Goal: Task Accomplishment & Management: Complete application form

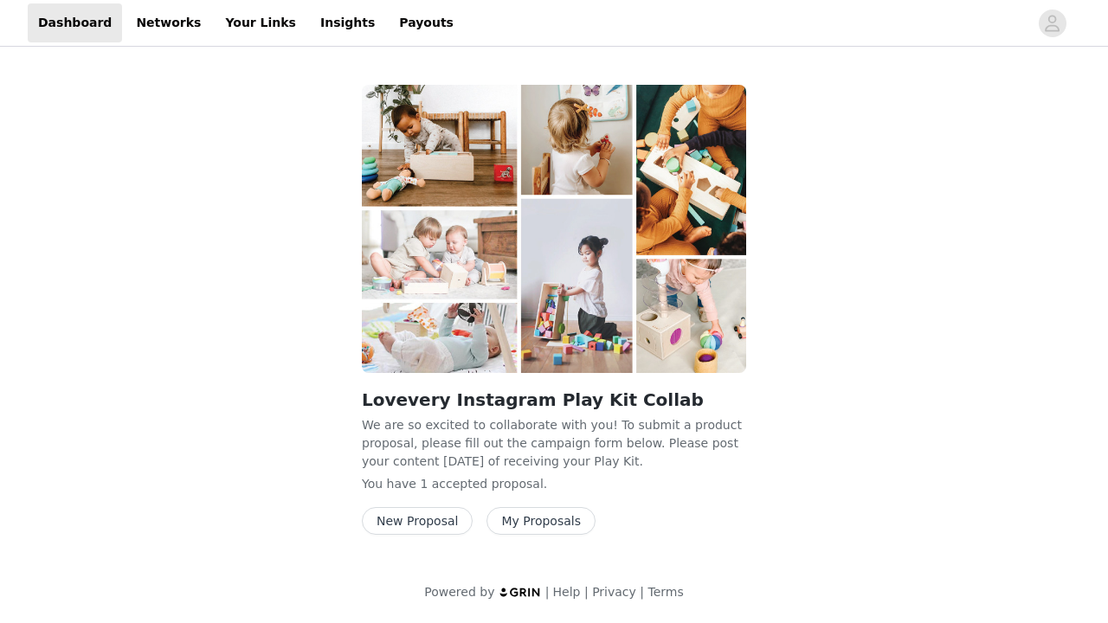
click at [429, 522] on button "New Proposal" at bounding box center [417, 521] width 111 height 28
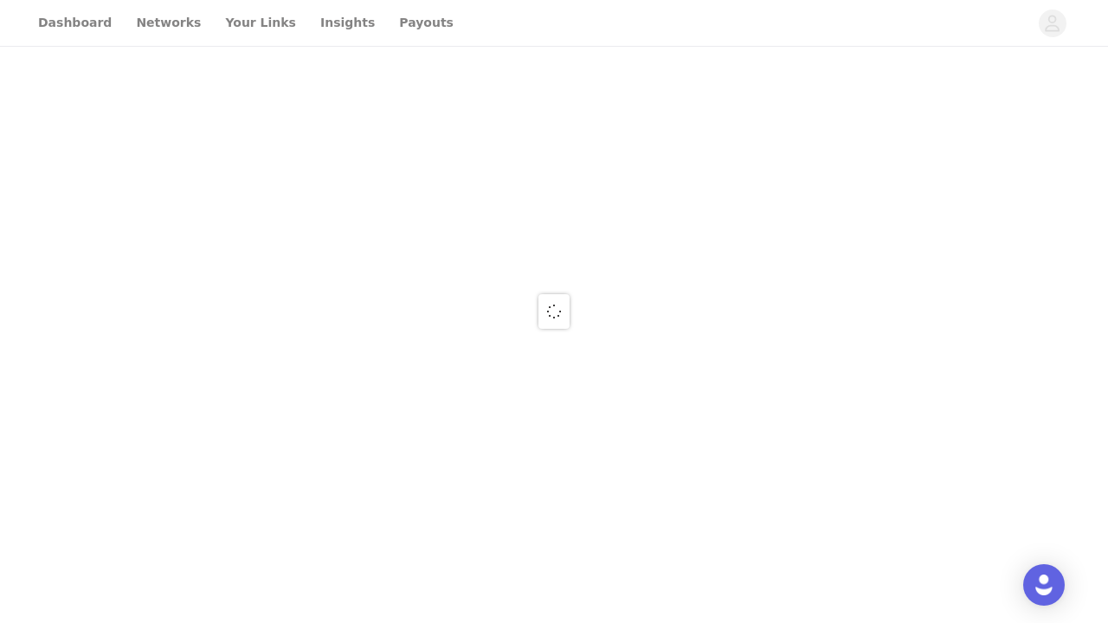
click at [56, 14] on div at bounding box center [554, 311] width 1108 height 623
click at [61, 29] on div at bounding box center [554, 311] width 1108 height 623
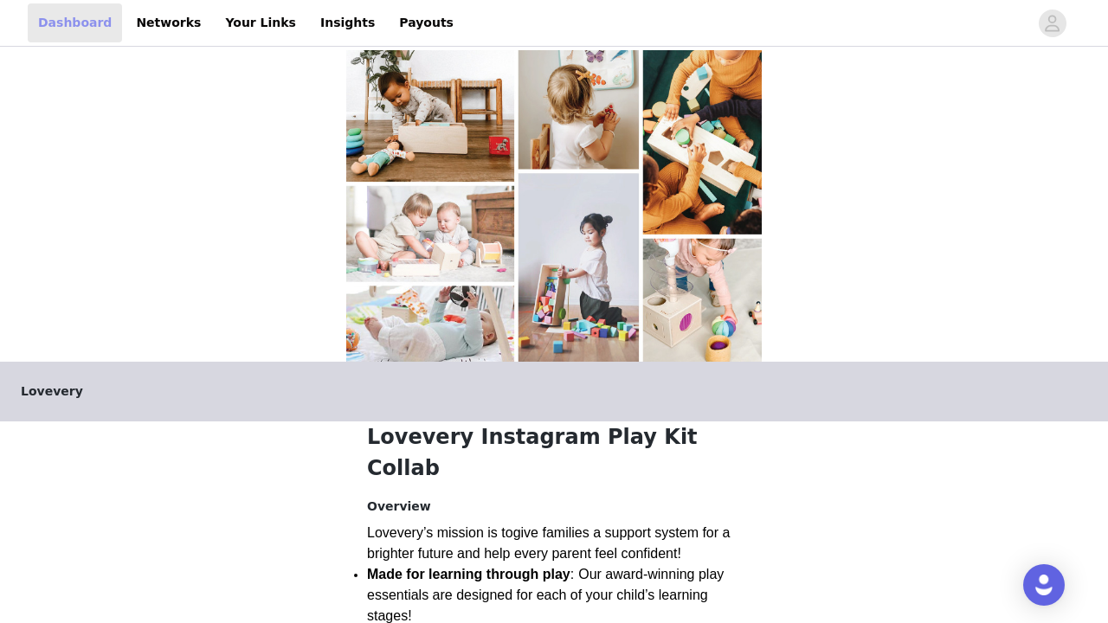
click at [61, 29] on link "Dashboard" at bounding box center [75, 22] width 94 height 39
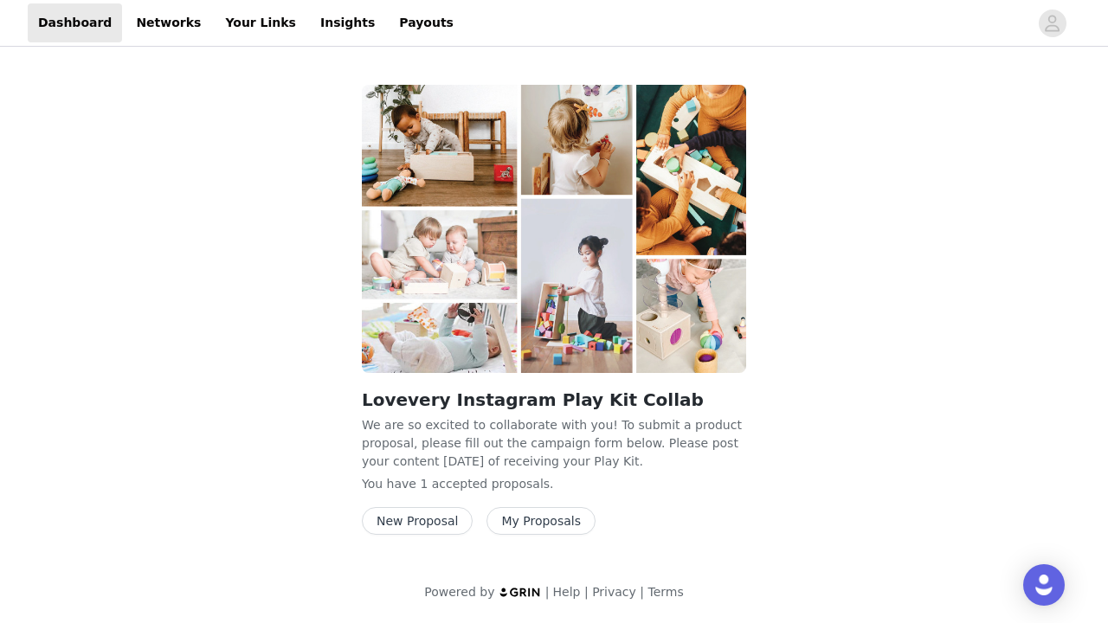
click at [404, 529] on button "New Proposal" at bounding box center [417, 521] width 111 height 28
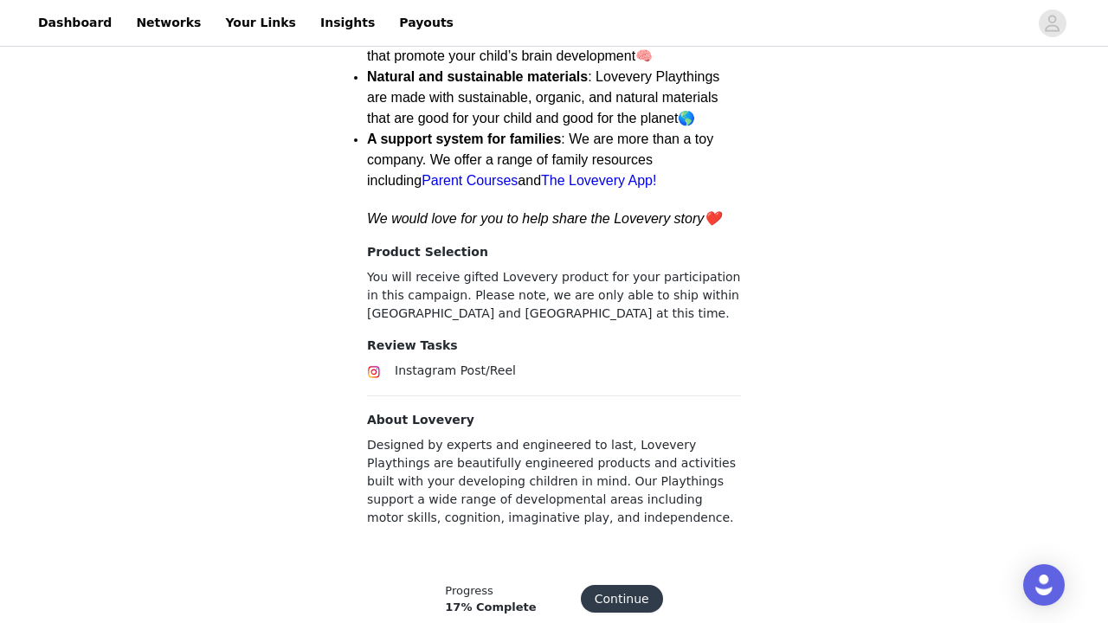
scroll to position [636, 0]
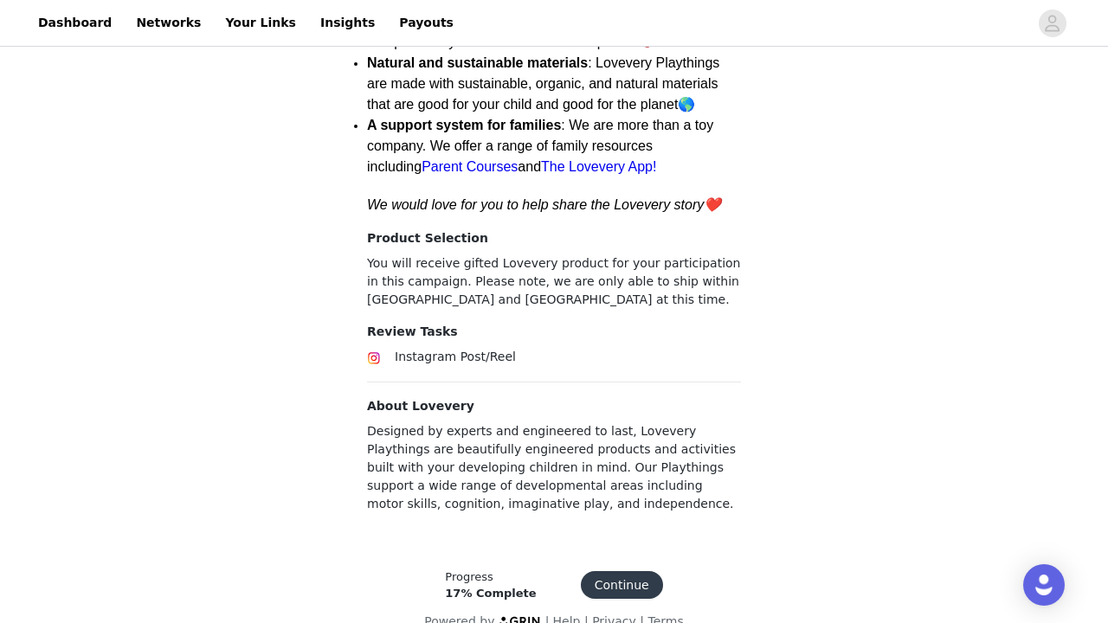
click at [604, 571] on button "Continue" at bounding box center [622, 585] width 82 height 28
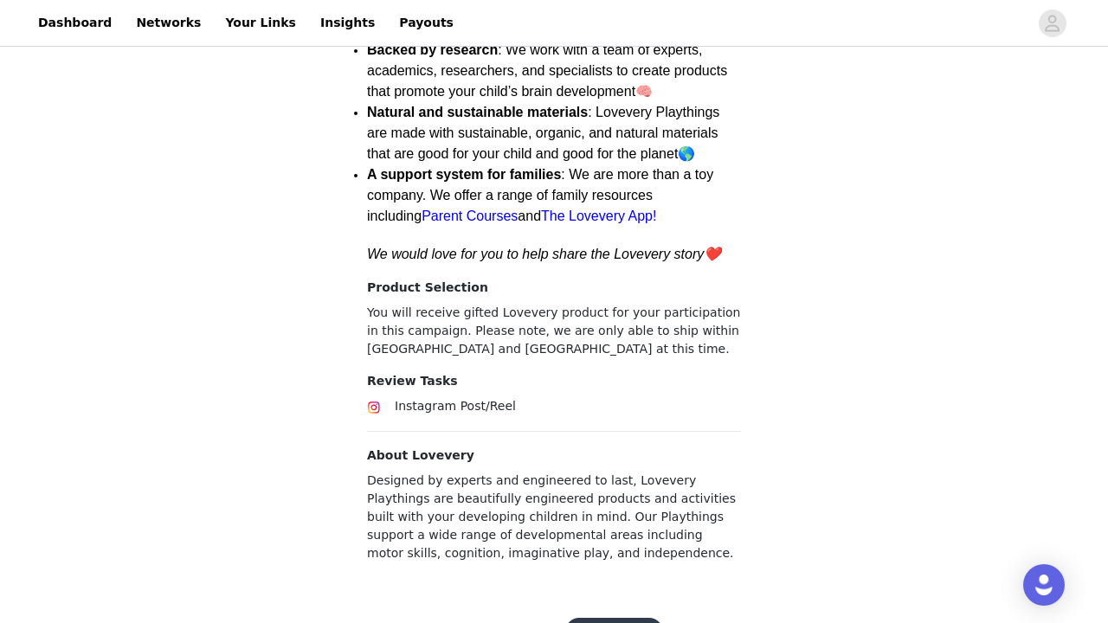
scroll to position [631, 0]
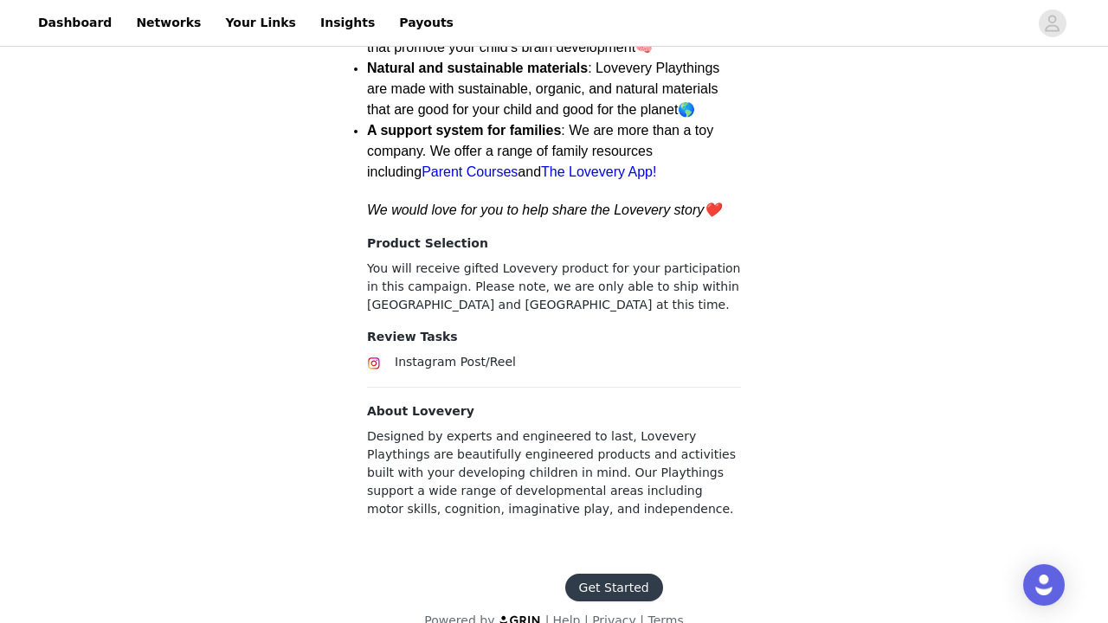
click at [584, 574] on button "Get Started" at bounding box center [614, 588] width 98 height 28
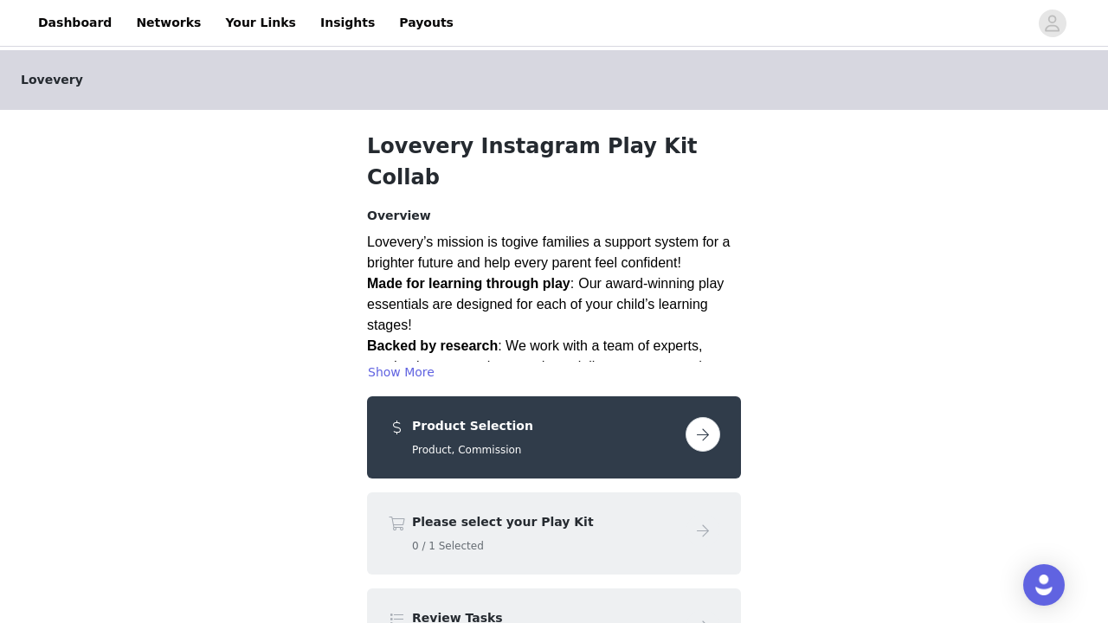
click at [697, 417] on button "button" at bounding box center [702, 434] width 35 height 35
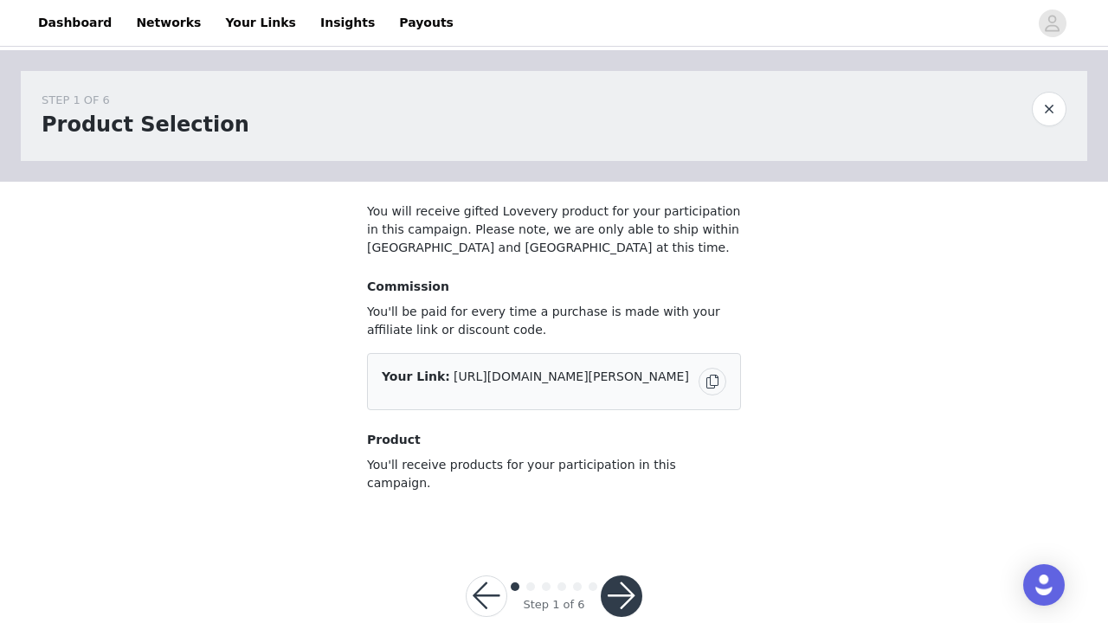
scroll to position [16, 0]
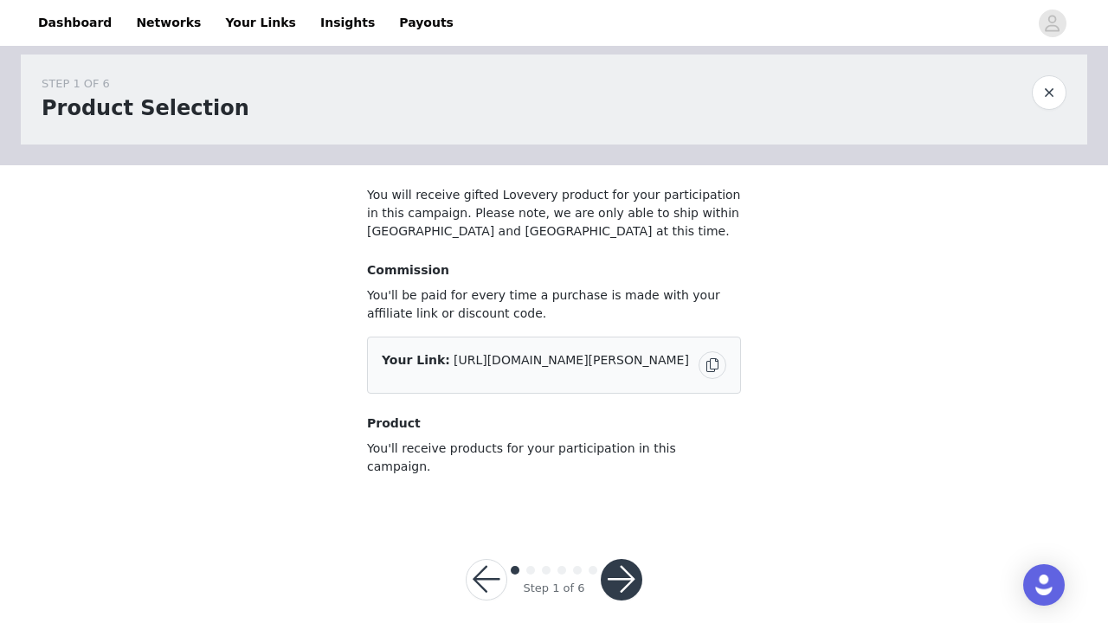
click at [616, 569] on button "button" at bounding box center [622, 580] width 42 height 42
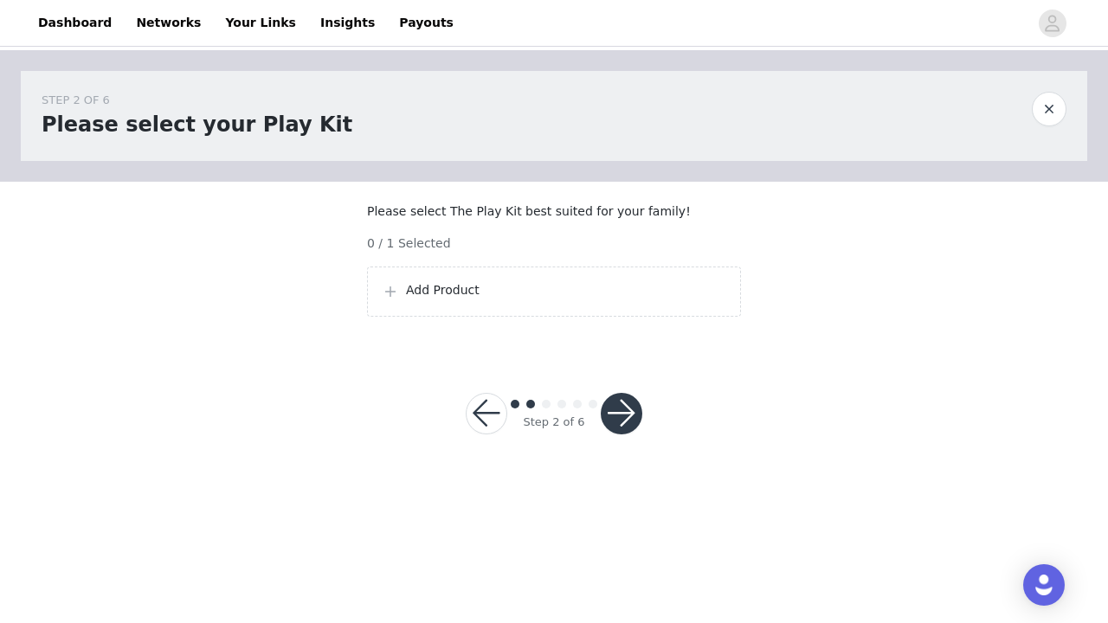
click at [591, 299] on p "Add Product" at bounding box center [566, 290] width 320 height 18
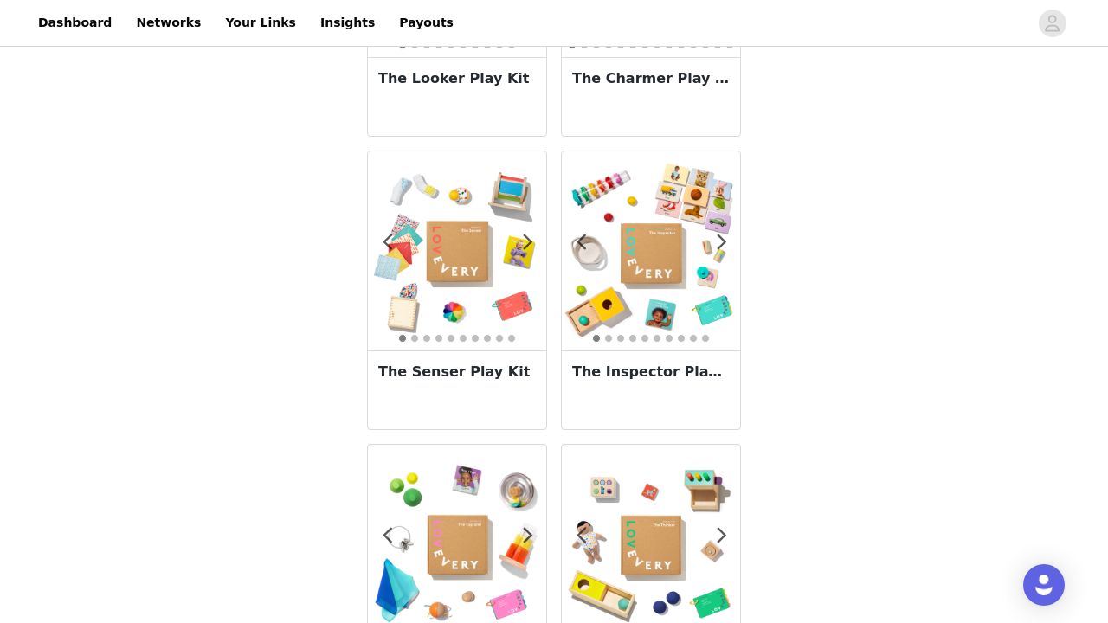
scroll to position [260, 0]
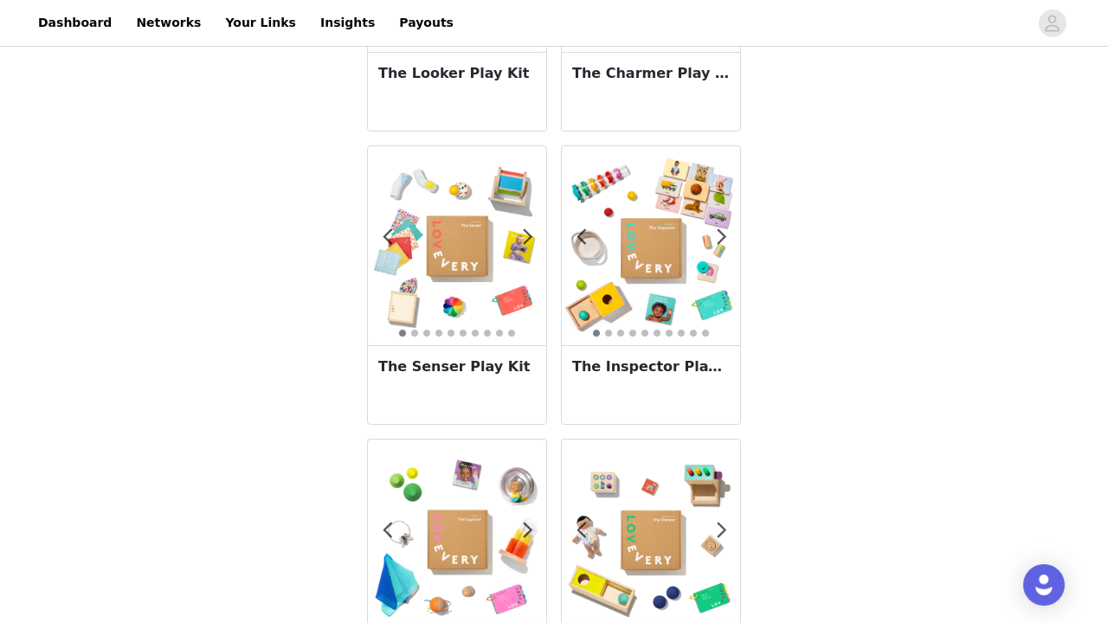
click at [613, 377] on div "The Inspector Play Kit" at bounding box center [651, 384] width 178 height 79
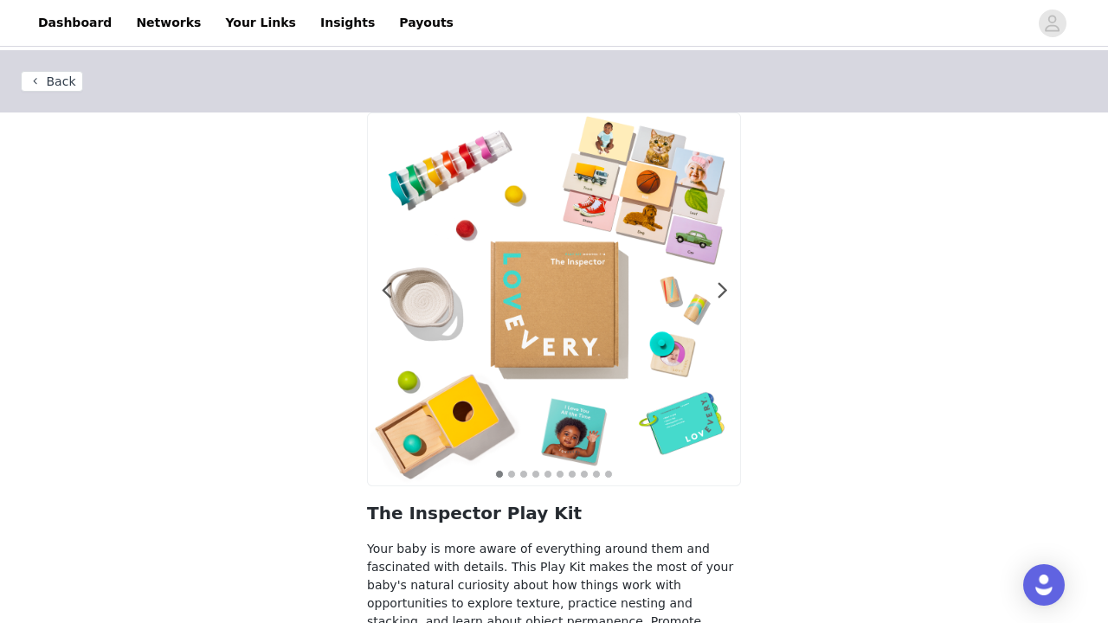
click at [728, 291] on img at bounding box center [554, 299] width 372 height 372
click at [723, 291] on span at bounding box center [722, 291] width 39 height 0
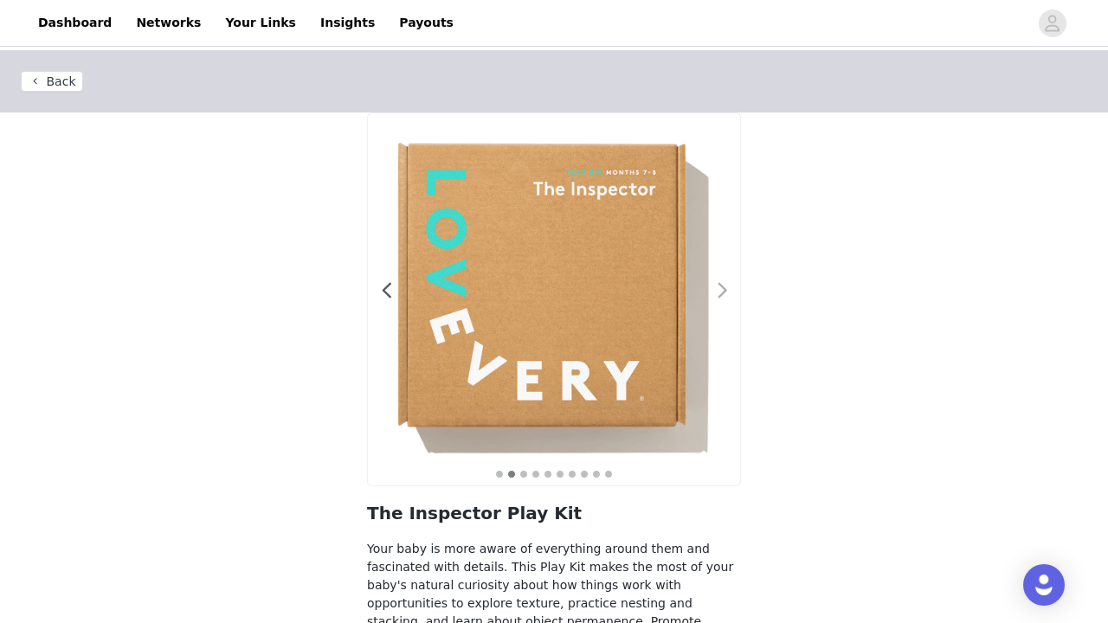
click at [723, 291] on span at bounding box center [722, 291] width 39 height 0
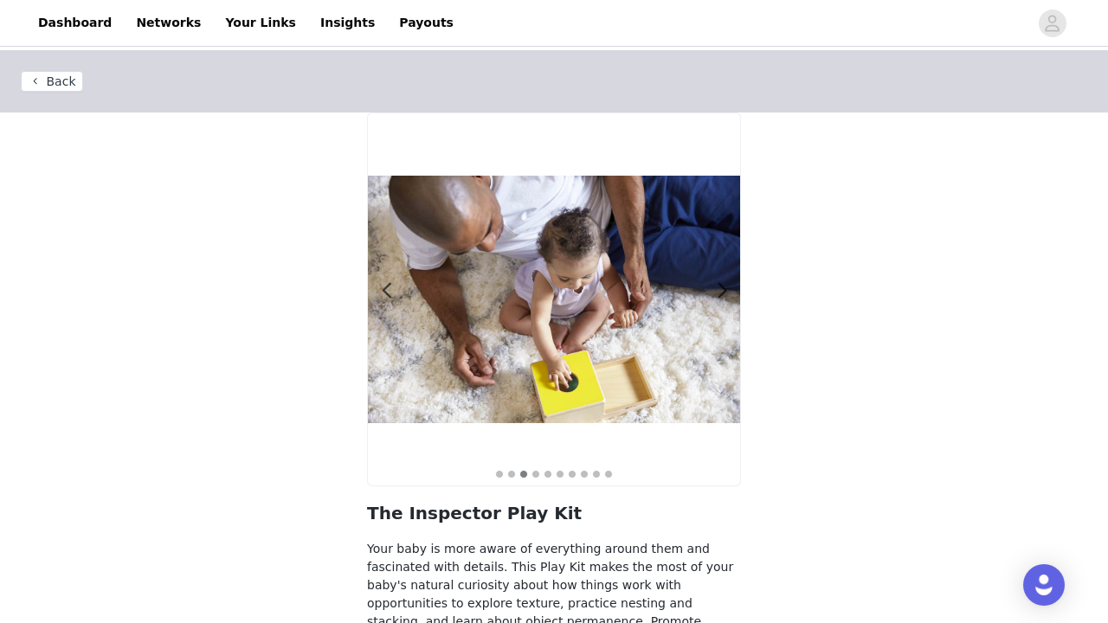
click at [45, 81] on button "Back" at bounding box center [52, 81] width 62 height 21
click at [50, 80] on button "Back" at bounding box center [52, 81] width 62 height 21
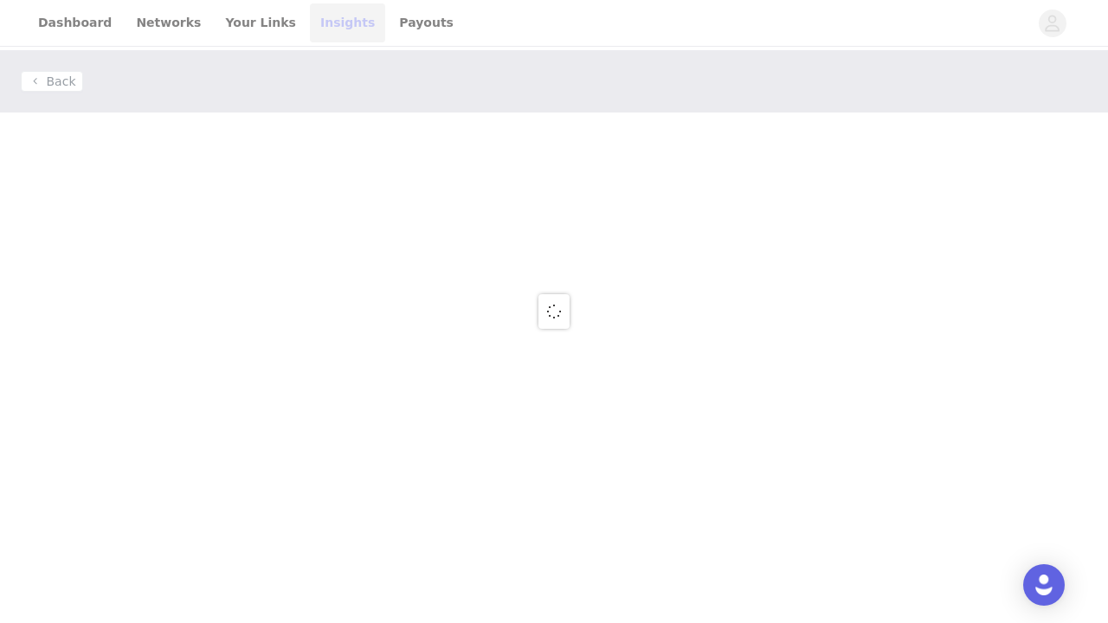
click at [321, 25] on link "Insights" at bounding box center [347, 22] width 75 height 39
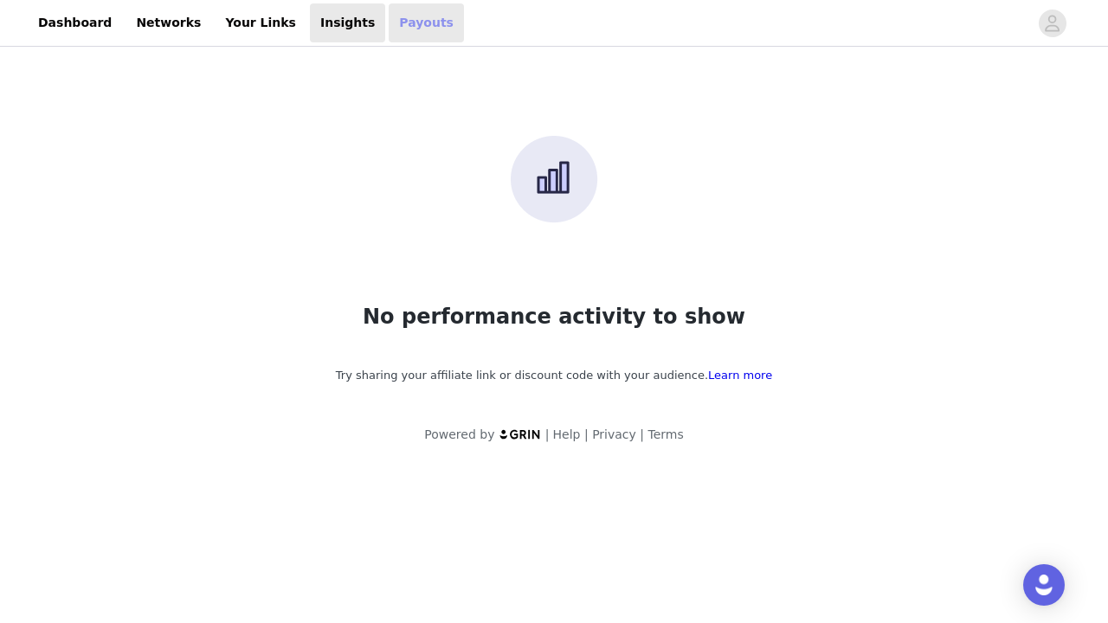
click at [389, 35] on link "Payouts" at bounding box center [426, 22] width 75 height 39
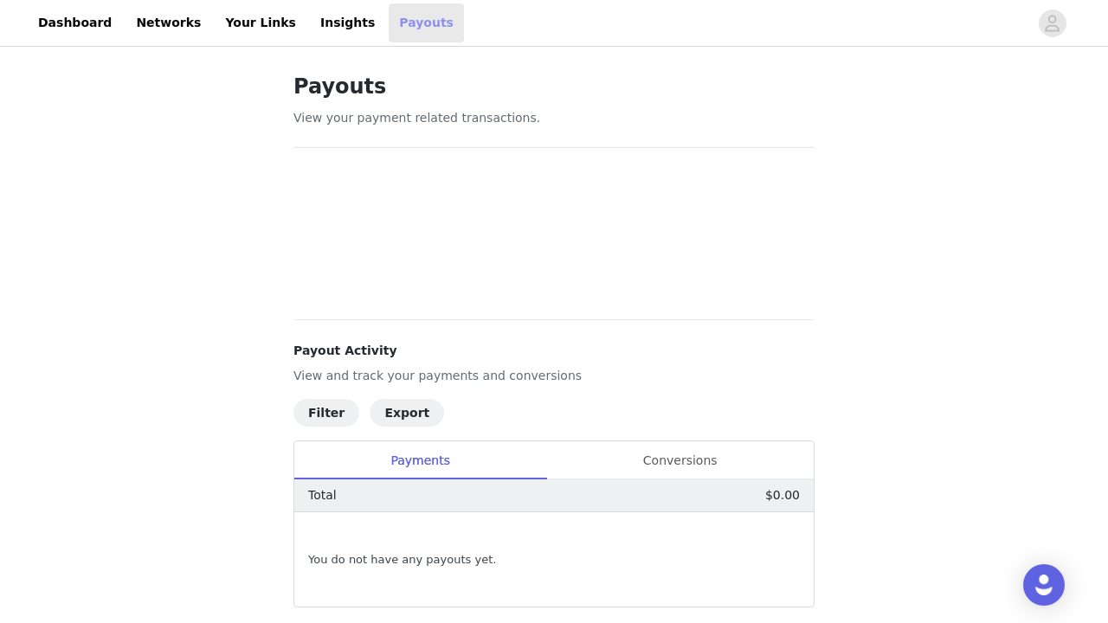
scroll to position [100, 0]
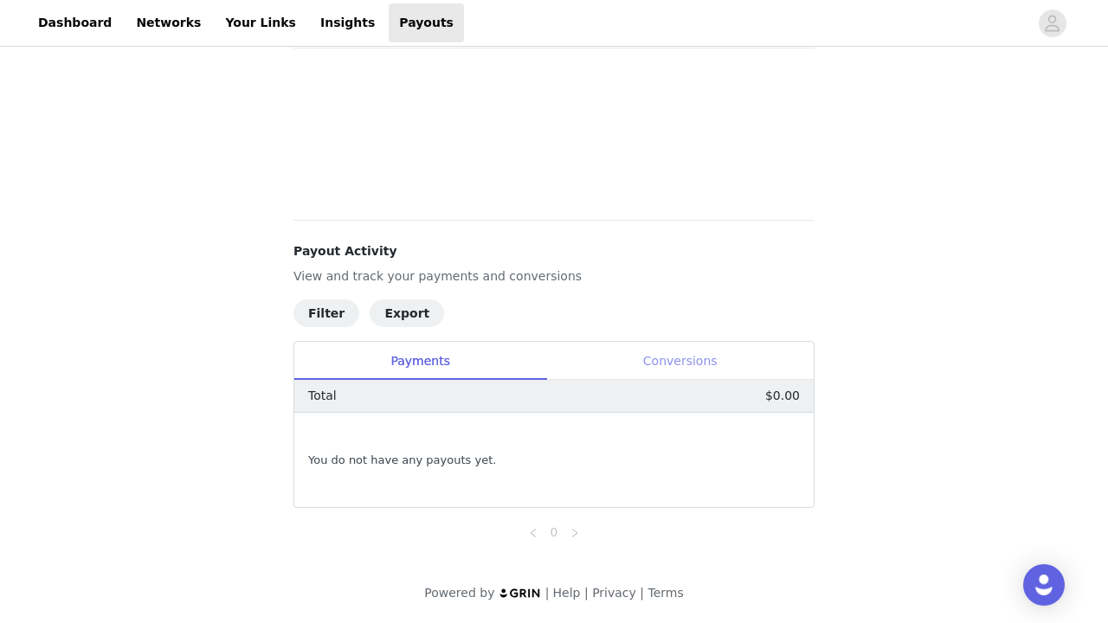
click at [679, 367] on div "Conversions" at bounding box center [679, 361] width 267 height 39
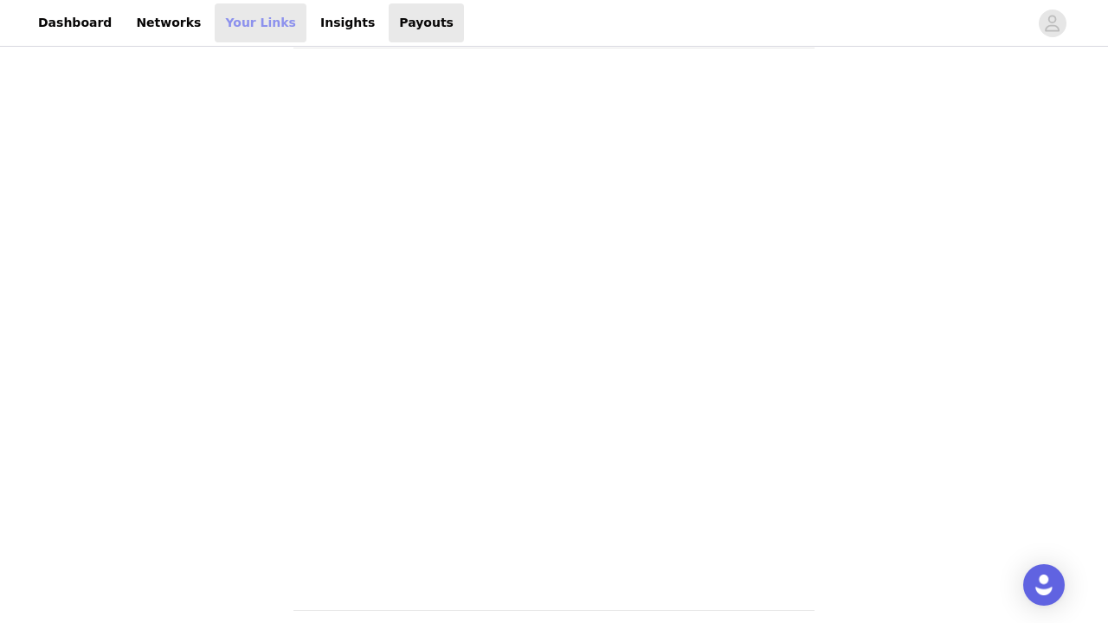
click at [228, 16] on link "Your Links" at bounding box center [261, 22] width 92 height 39
click at [389, 20] on link "Payouts" at bounding box center [426, 22] width 75 height 39
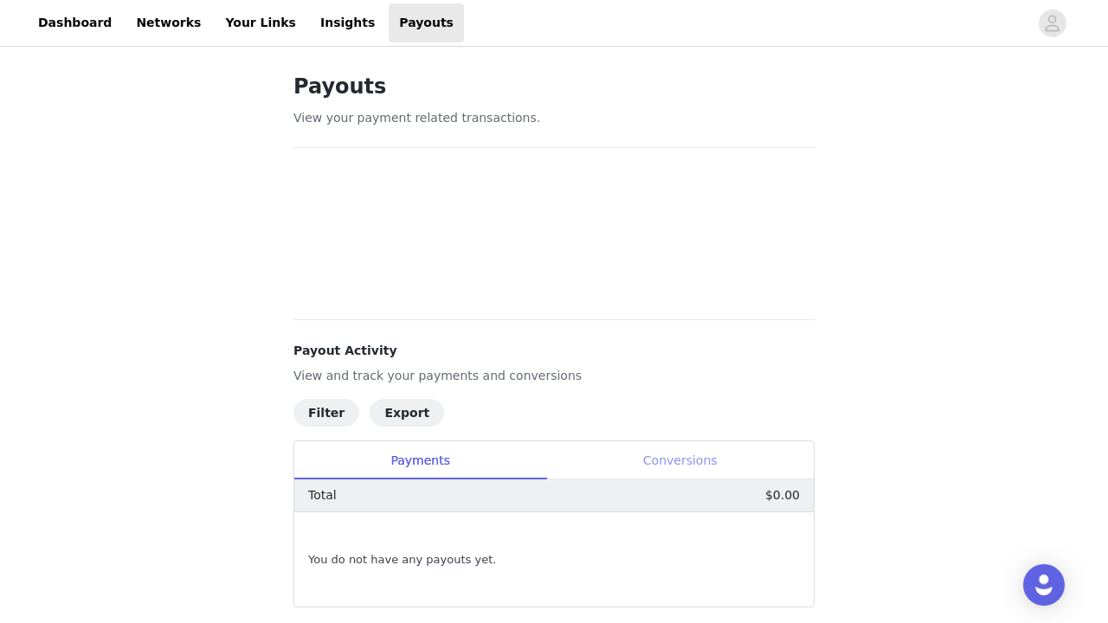
click at [680, 456] on div "Conversions" at bounding box center [679, 460] width 267 height 39
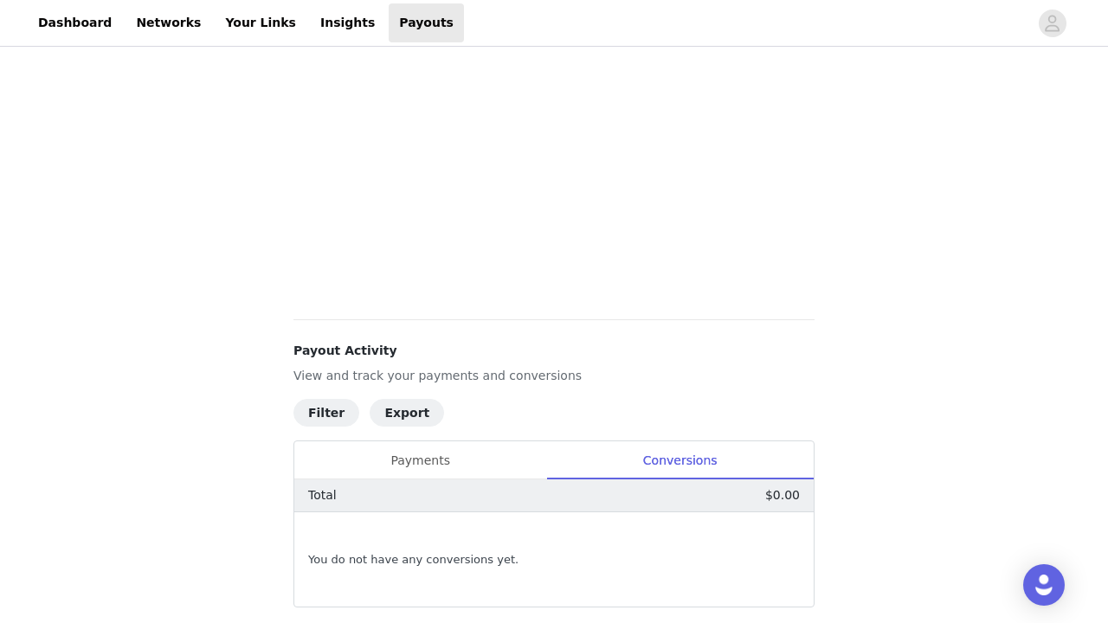
scroll to position [426, 0]
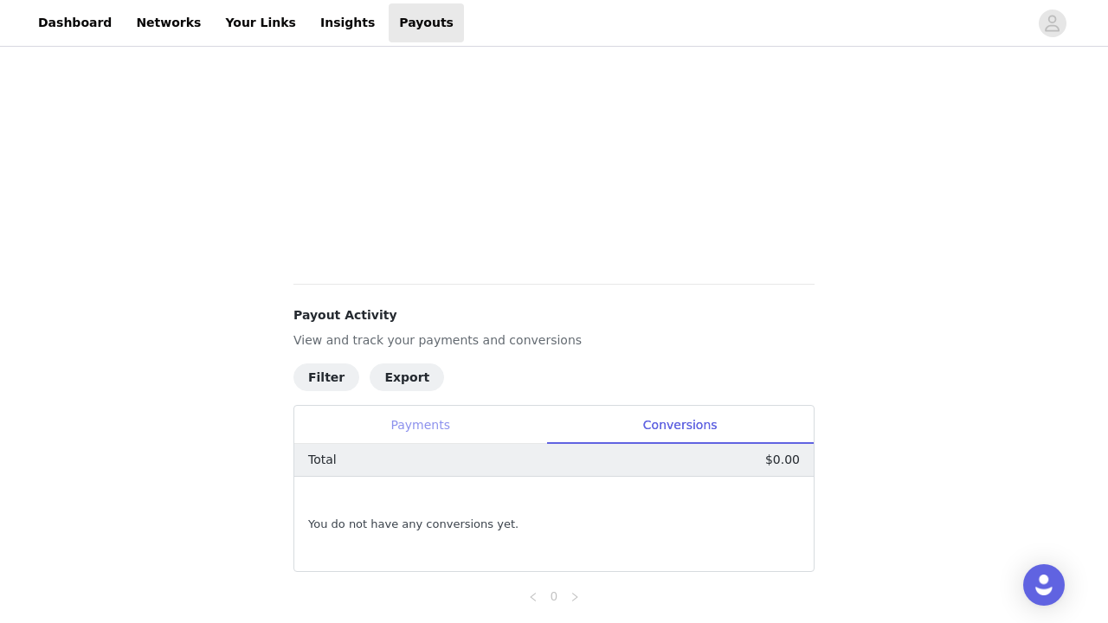
click at [403, 433] on div "Payments" at bounding box center [420, 425] width 252 height 39
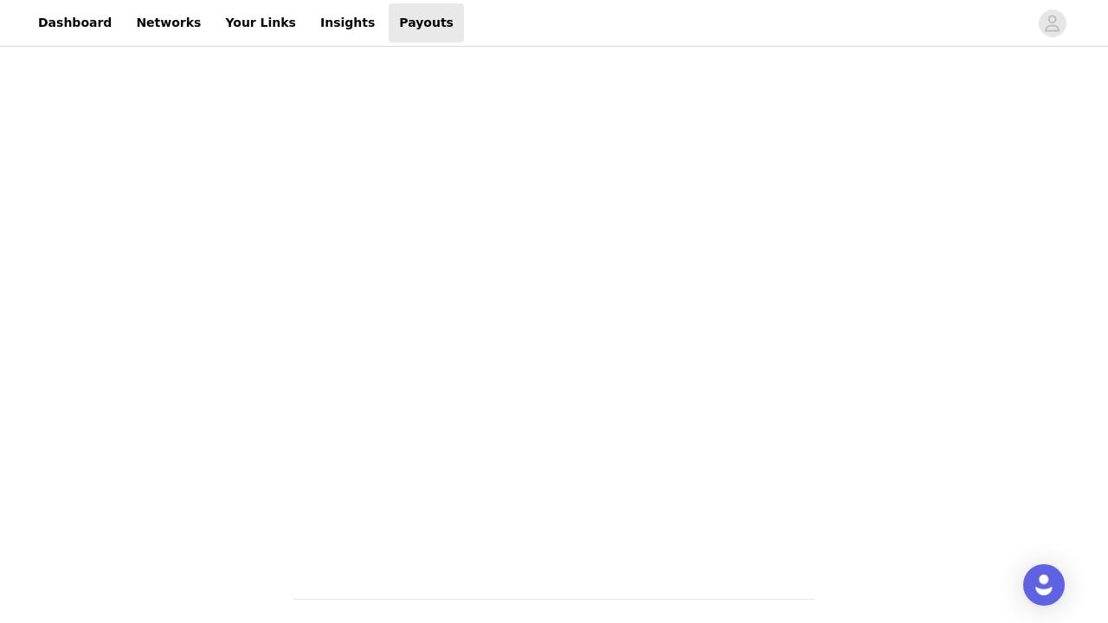
scroll to position [86, 0]
click at [310, 16] on link "Insights" at bounding box center [347, 22] width 75 height 39
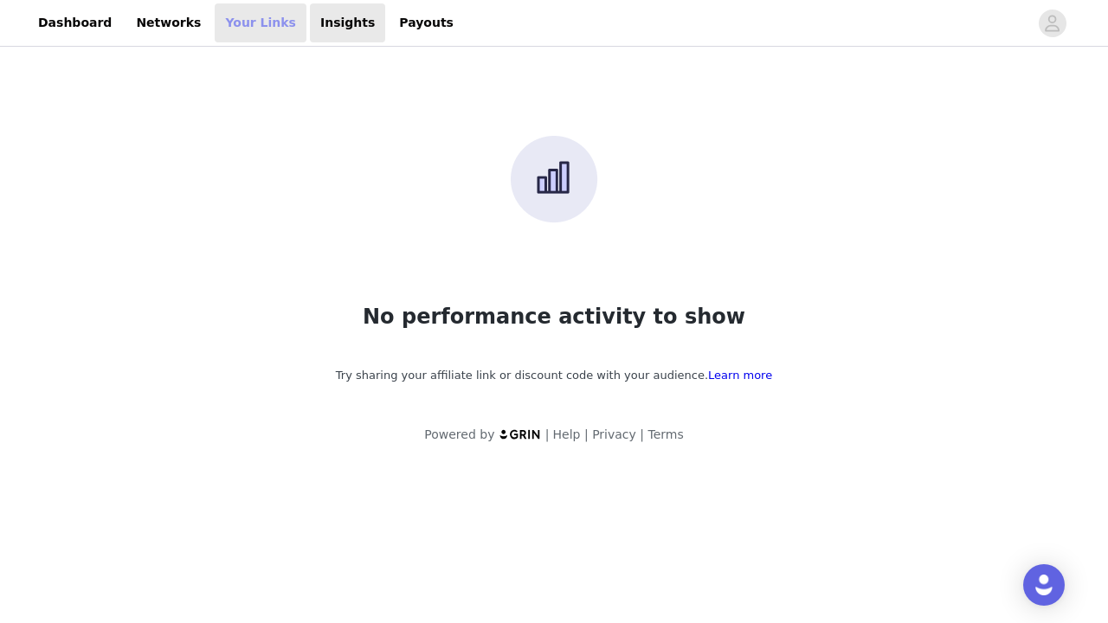
click at [247, 16] on link "Your Links" at bounding box center [261, 22] width 92 height 39
select select "12"
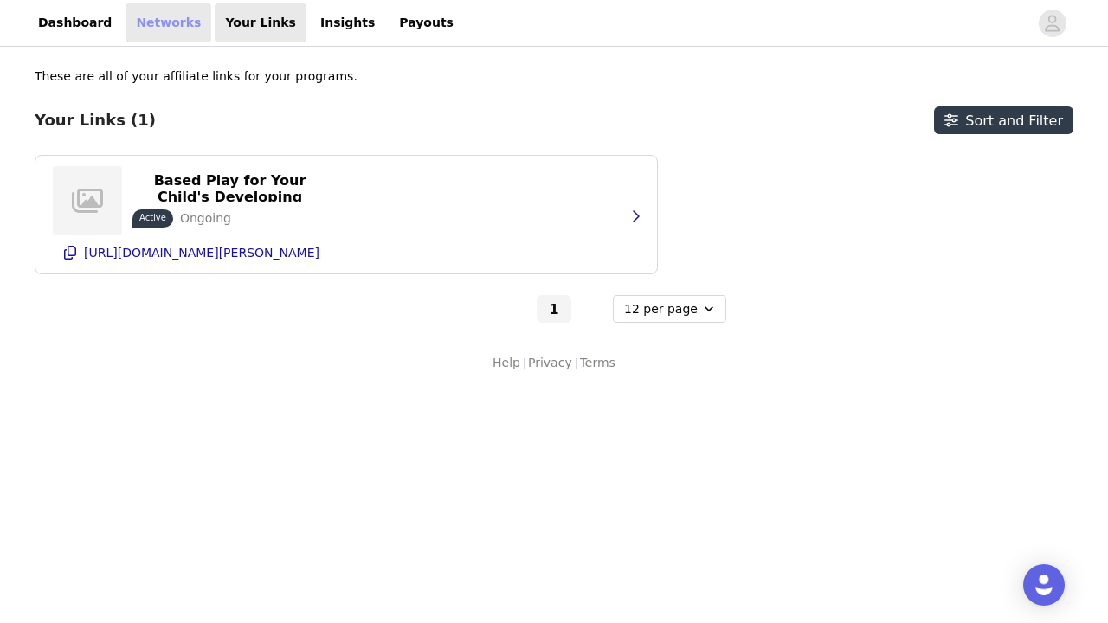
click at [163, 19] on link "Networks" at bounding box center [168, 22] width 86 height 39
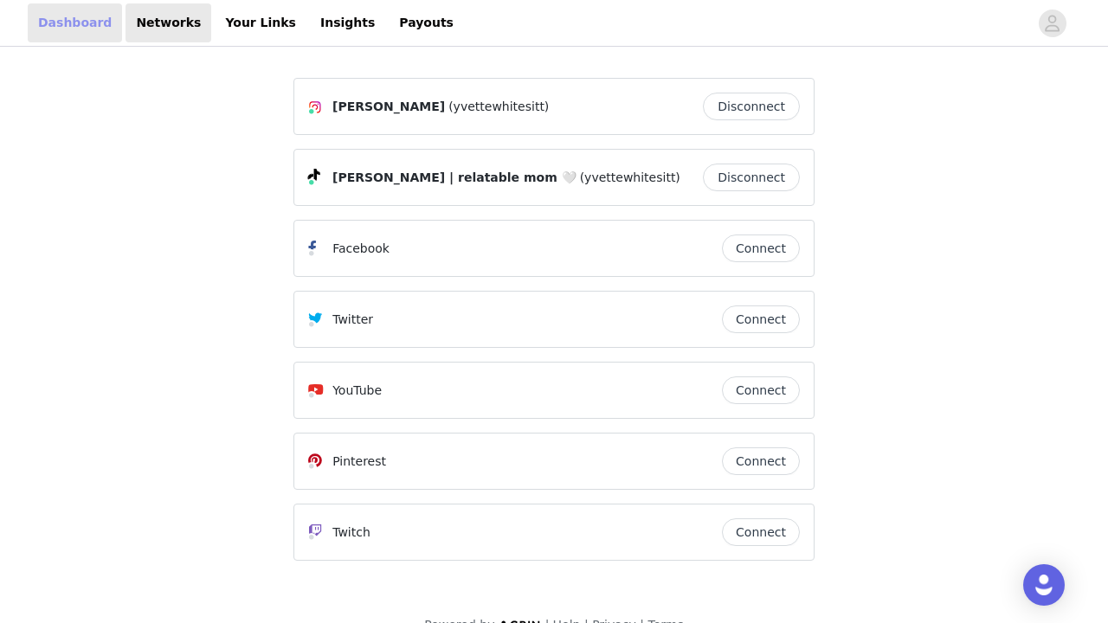
click at [87, 22] on link "Dashboard" at bounding box center [75, 22] width 94 height 39
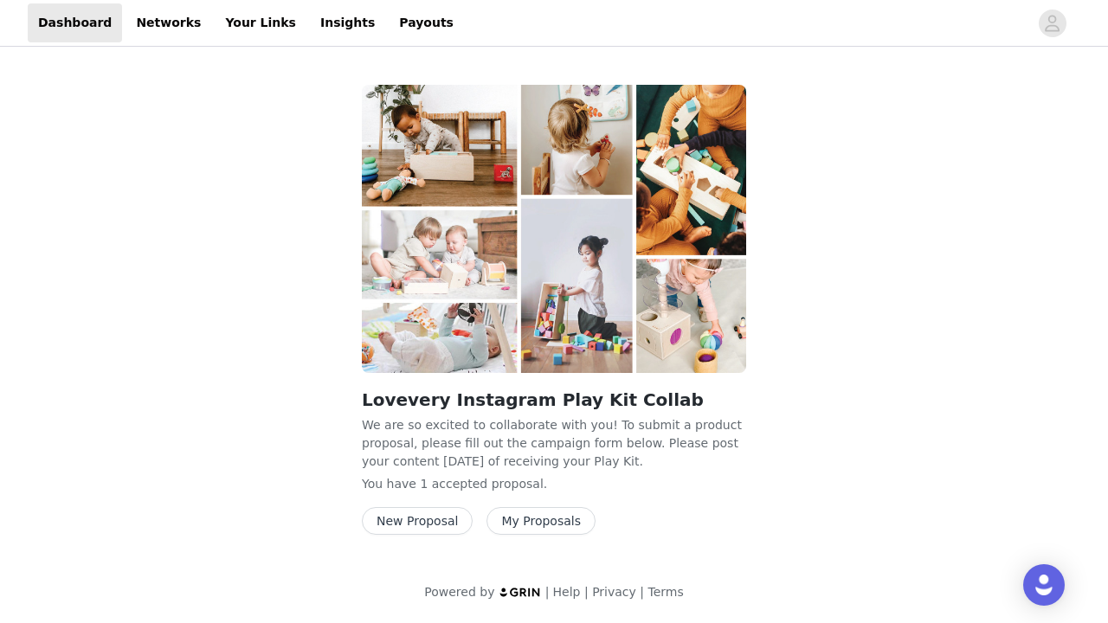
click at [417, 529] on button "New Proposal" at bounding box center [417, 521] width 111 height 28
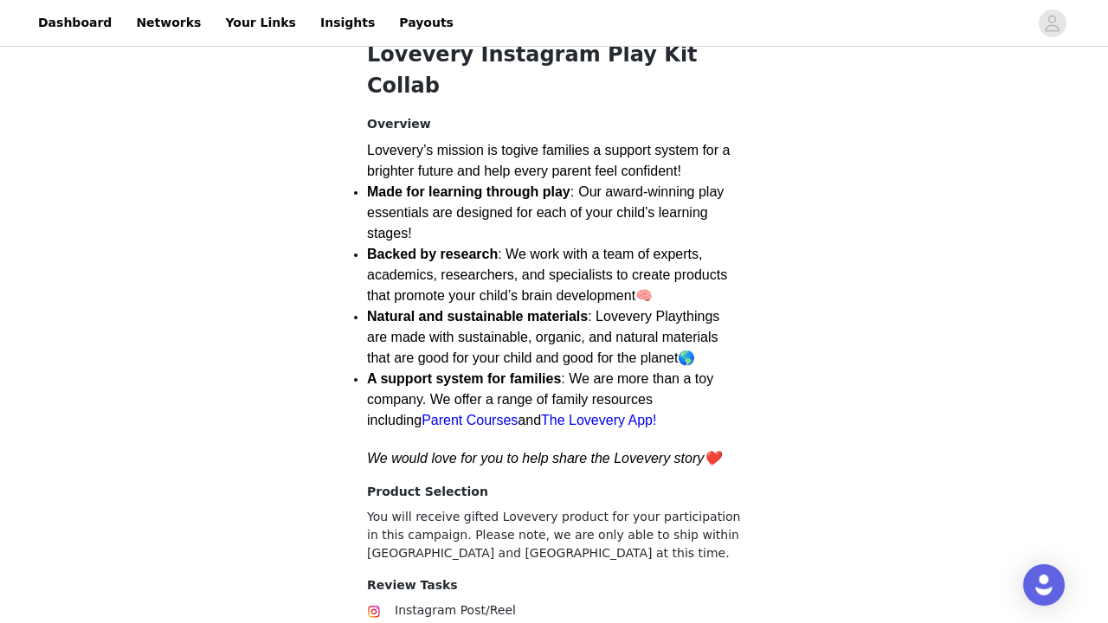
scroll to position [636, 0]
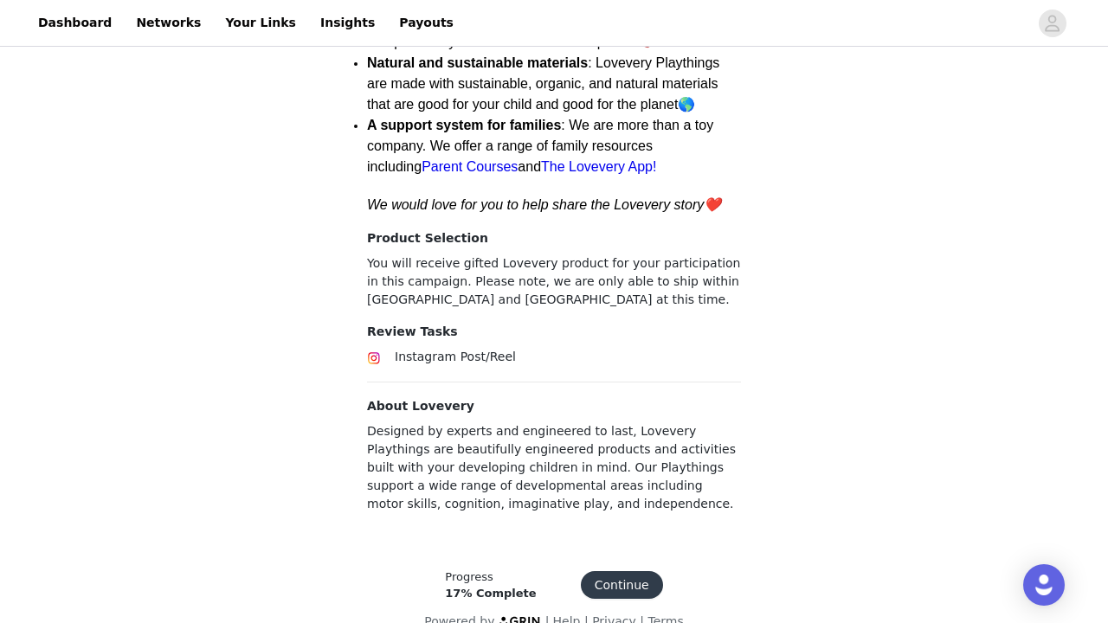
click at [586, 571] on button "Continue" at bounding box center [622, 585] width 82 height 28
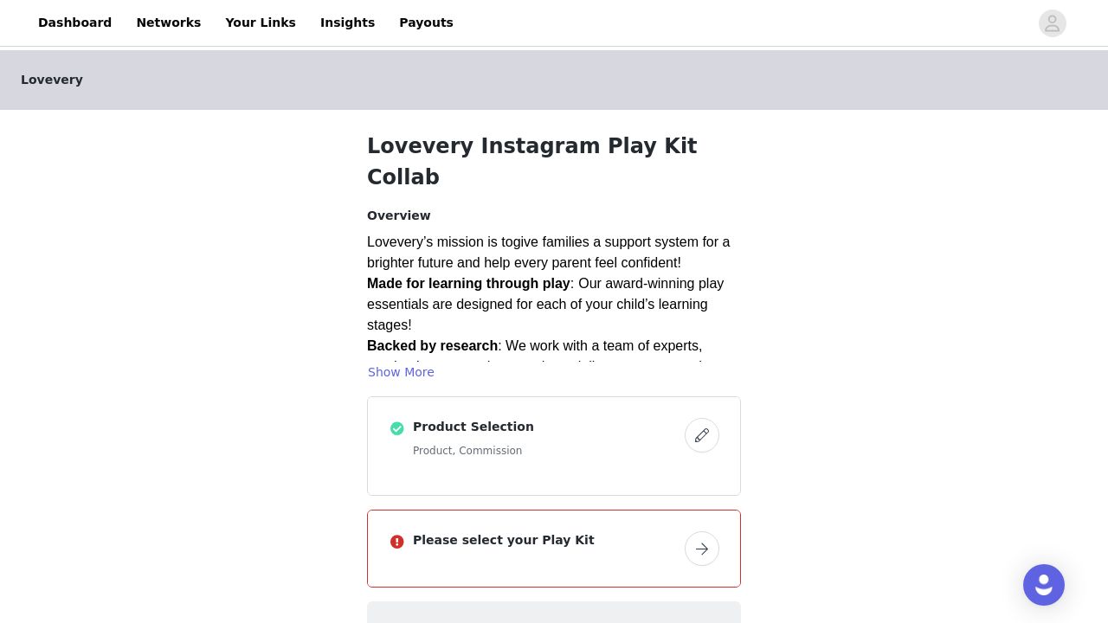
click at [704, 531] on button "button" at bounding box center [701, 548] width 35 height 35
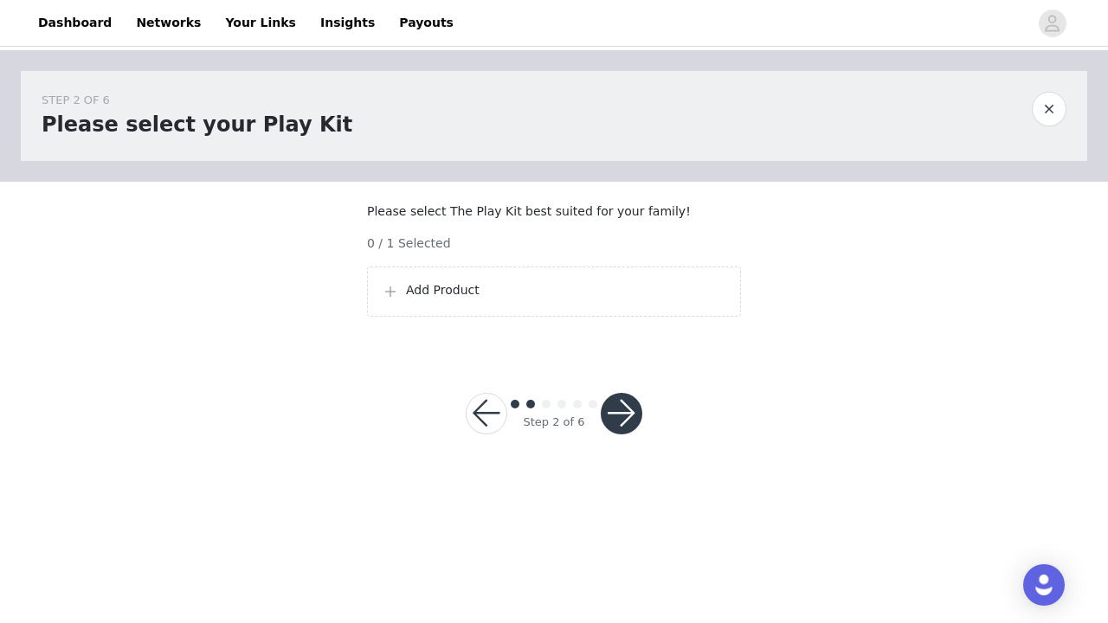
click at [525, 299] on p "Add Product" at bounding box center [566, 290] width 320 height 18
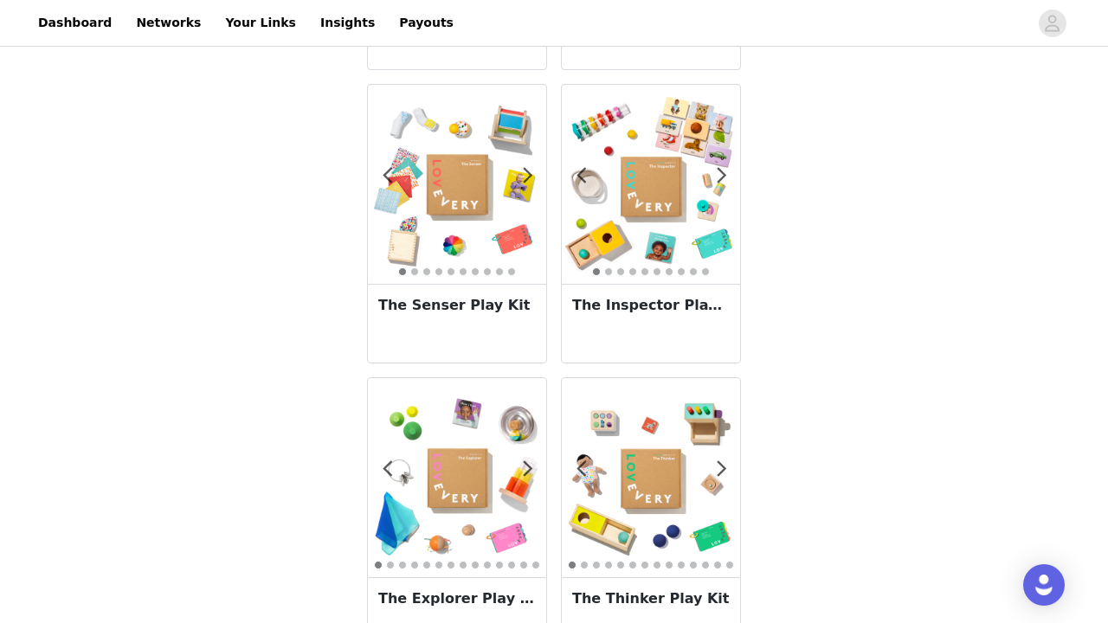
scroll to position [538, 0]
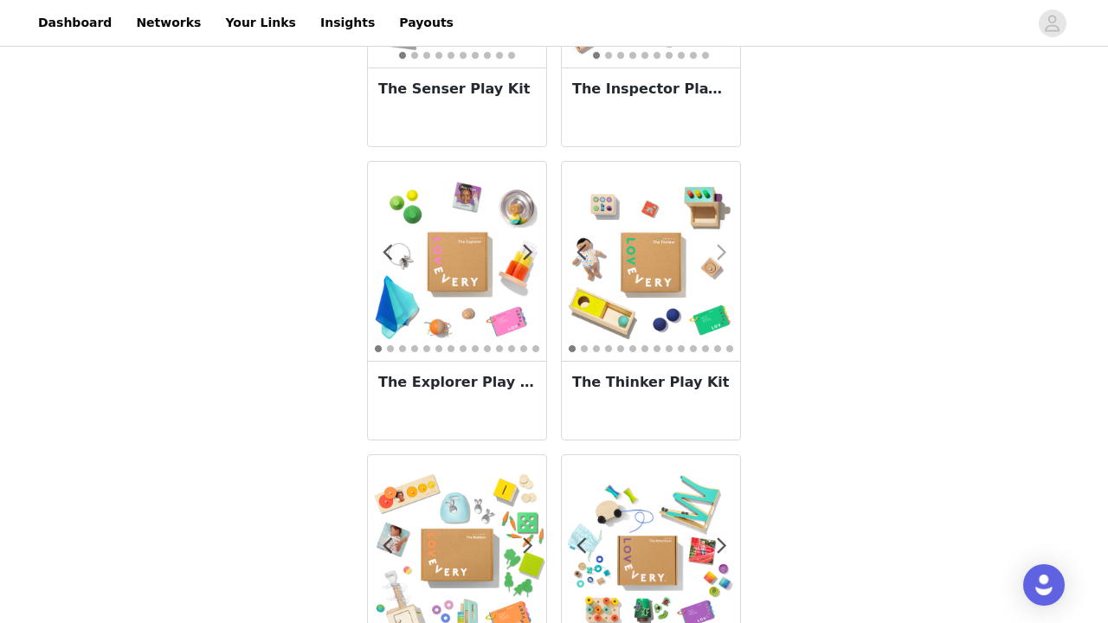
click at [721, 253] on span at bounding box center [721, 253] width 39 height 0
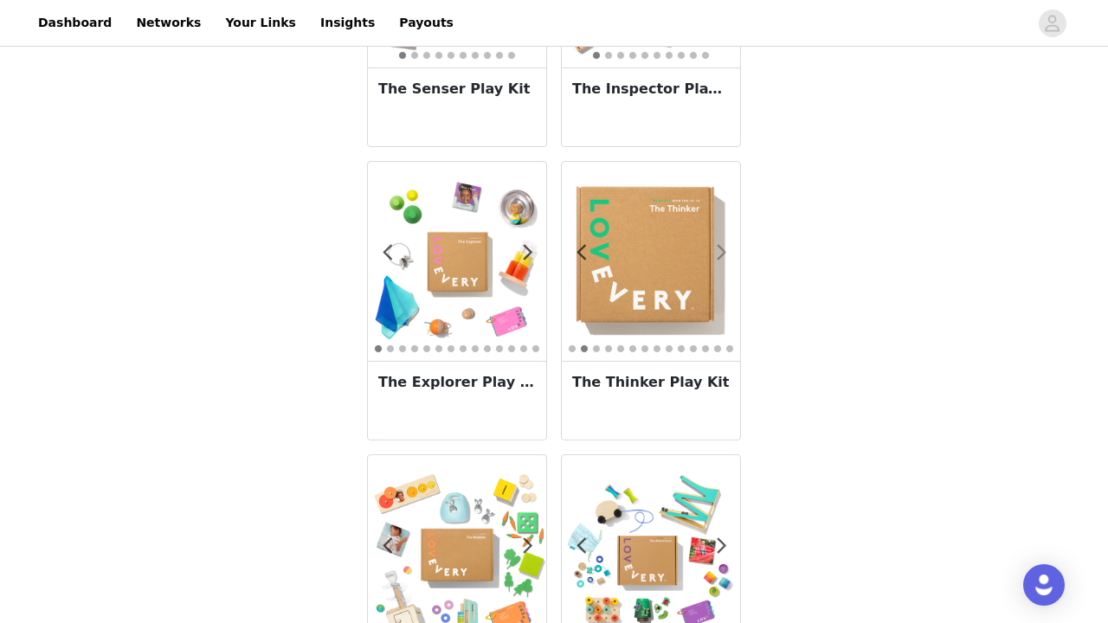
click at [722, 253] on span at bounding box center [721, 253] width 39 height 0
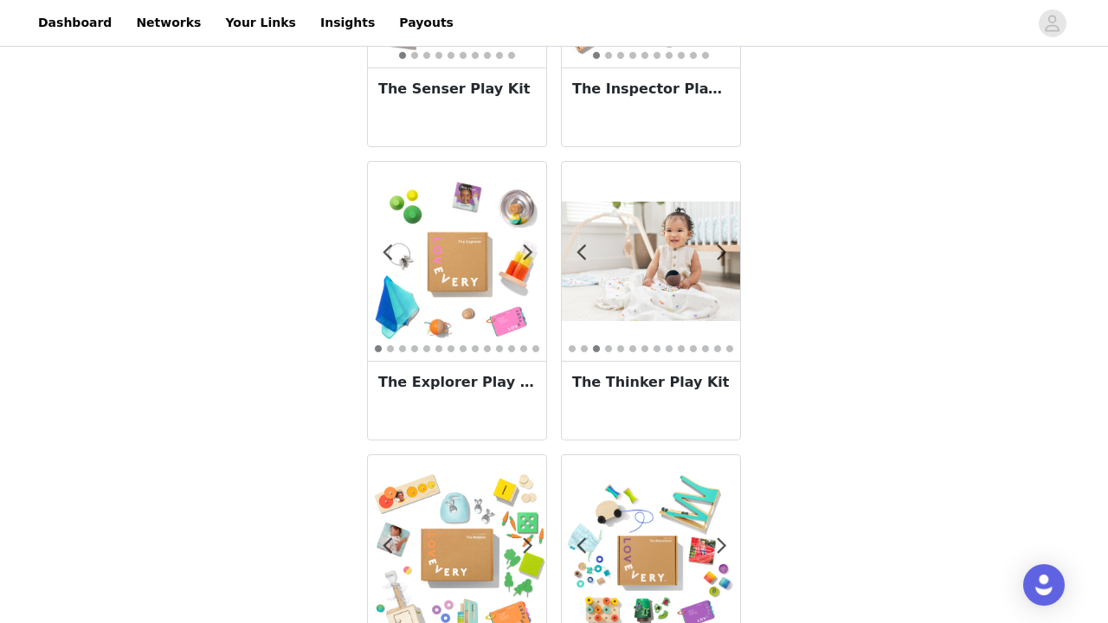
click at [423, 273] on img at bounding box center [457, 261] width 178 height 178
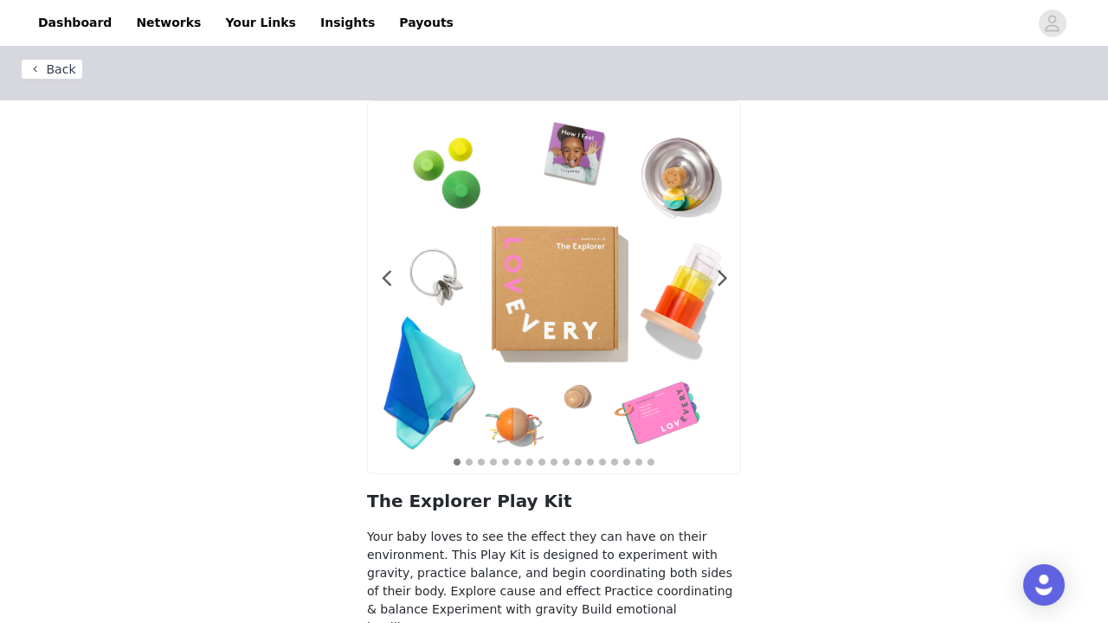
scroll to position [112, 0]
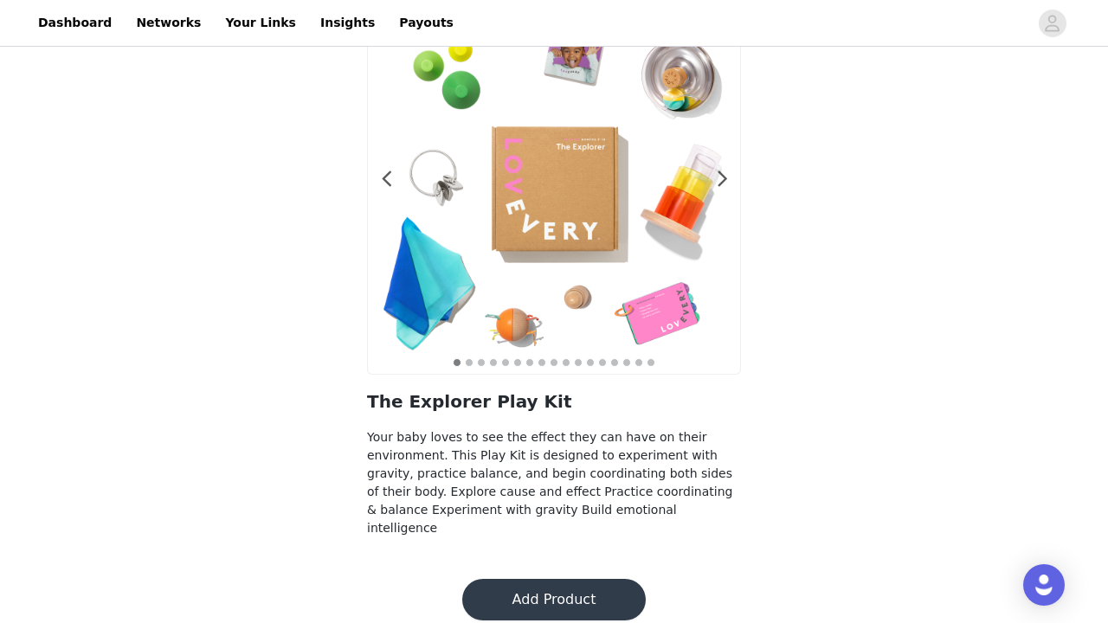
click at [533, 579] on button "Add Product" at bounding box center [553, 600] width 183 height 42
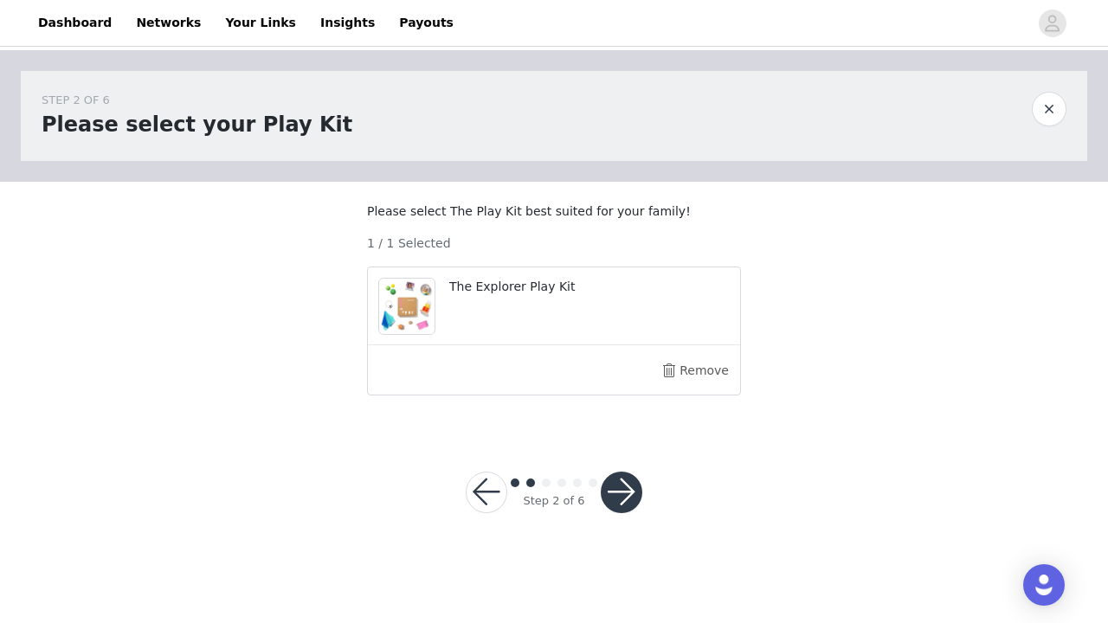
click at [626, 513] on button "button" at bounding box center [622, 493] width 42 height 42
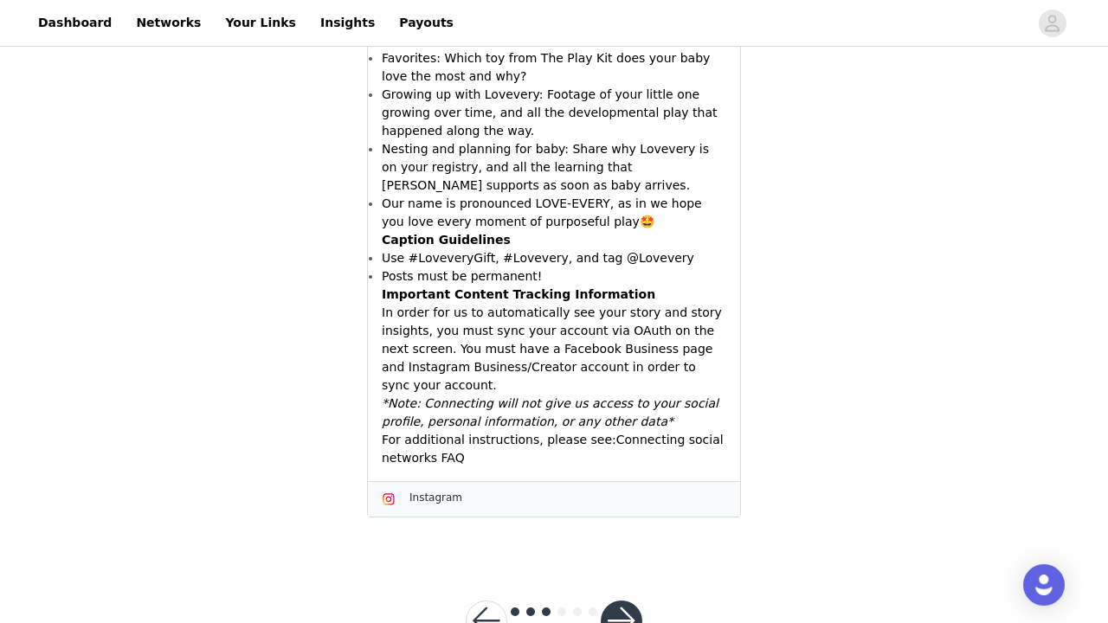
scroll to position [785, 0]
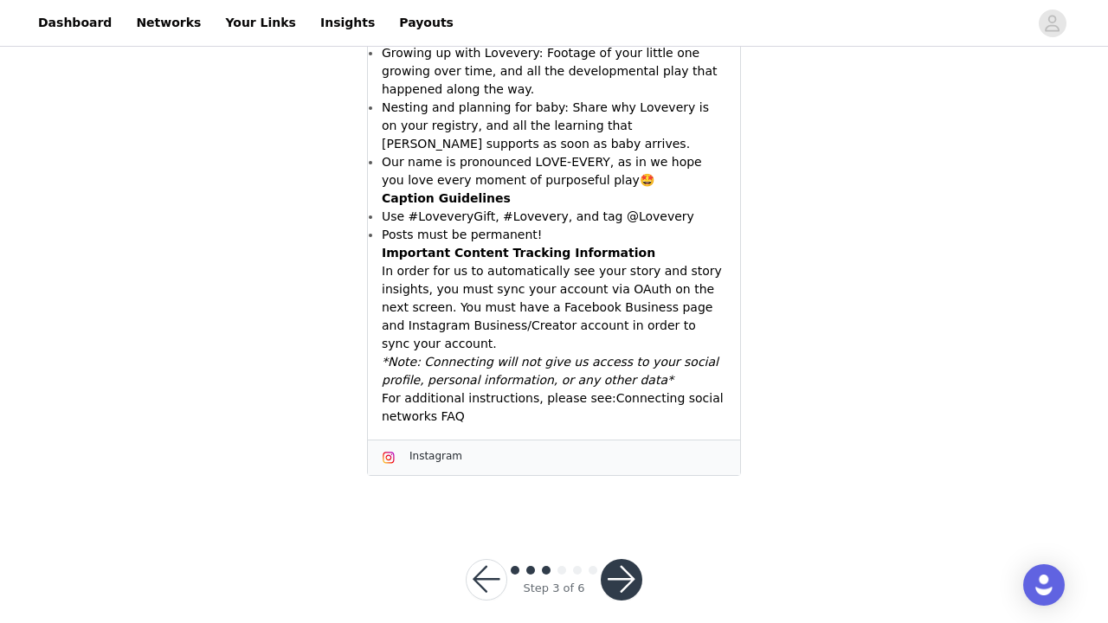
click at [625, 572] on button "button" at bounding box center [622, 580] width 42 height 42
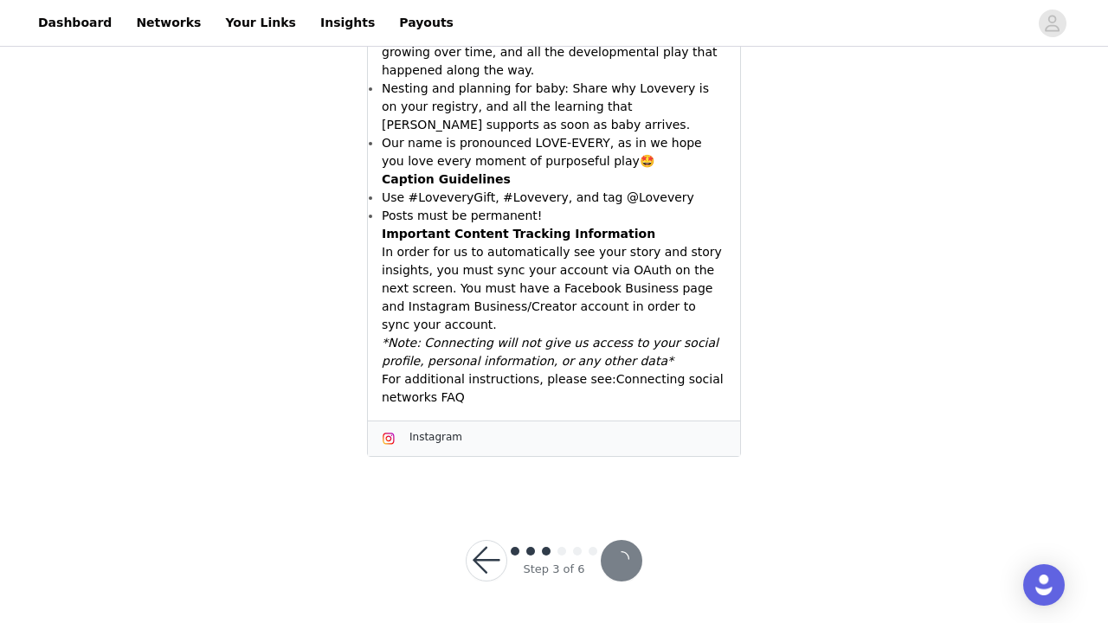
scroll to position [721, 0]
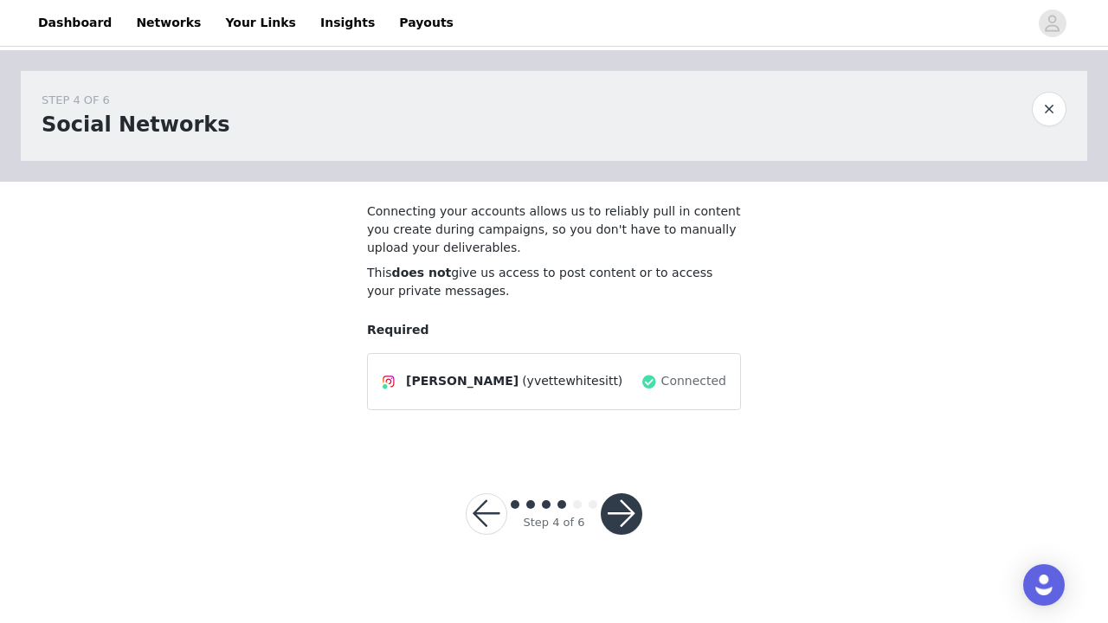
click at [616, 516] on button "button" at bounding box center [622, 514] width 42 height 42
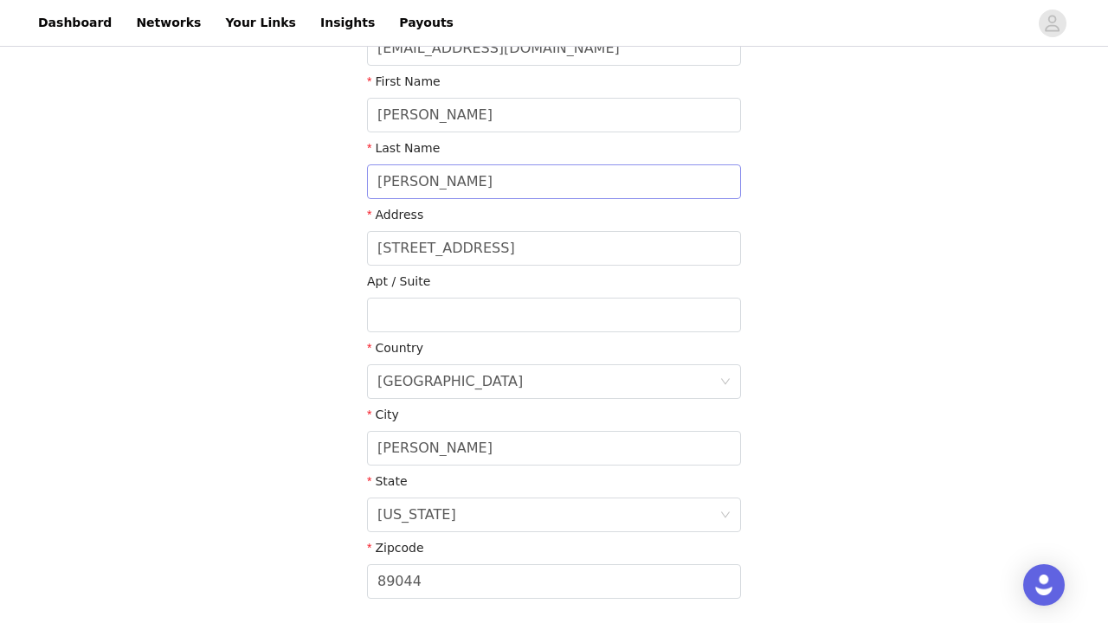
scroll to position [445, 0]
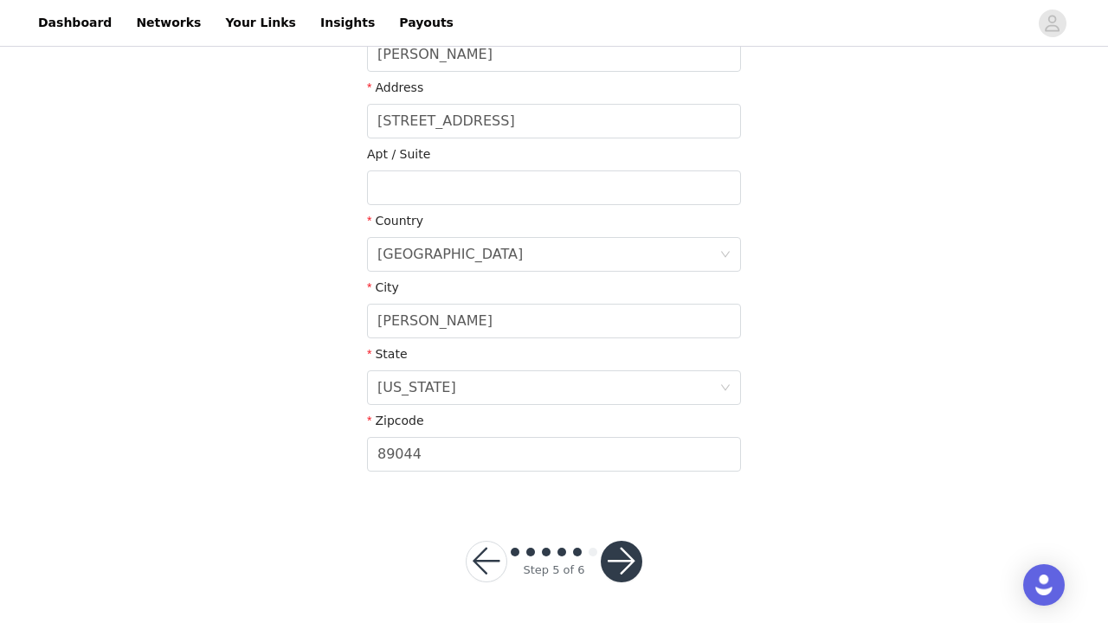
click at [626, 563] on button "button" at bounding box center [622, 562] width 42 height 42
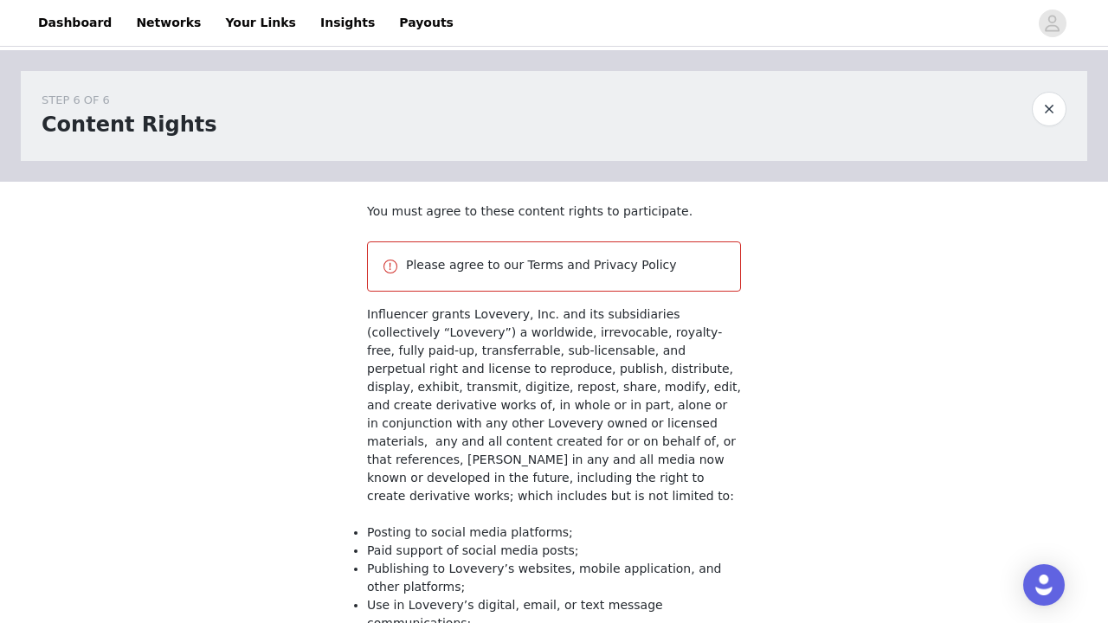
scroll to position [275, 0]
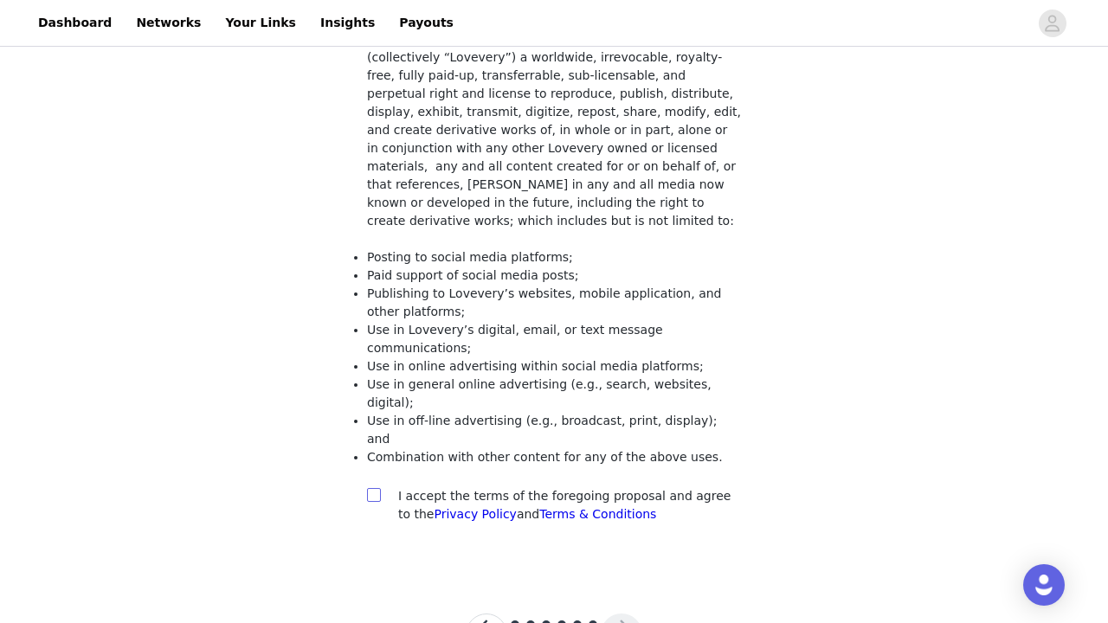
click at [375, 488] on input "checkbox" at bounding box center [373, 494] width 12 height 12
checkbox input "true"
click at [629, 613] on button "button" at bounding box center [622, 634] width 42 height 42
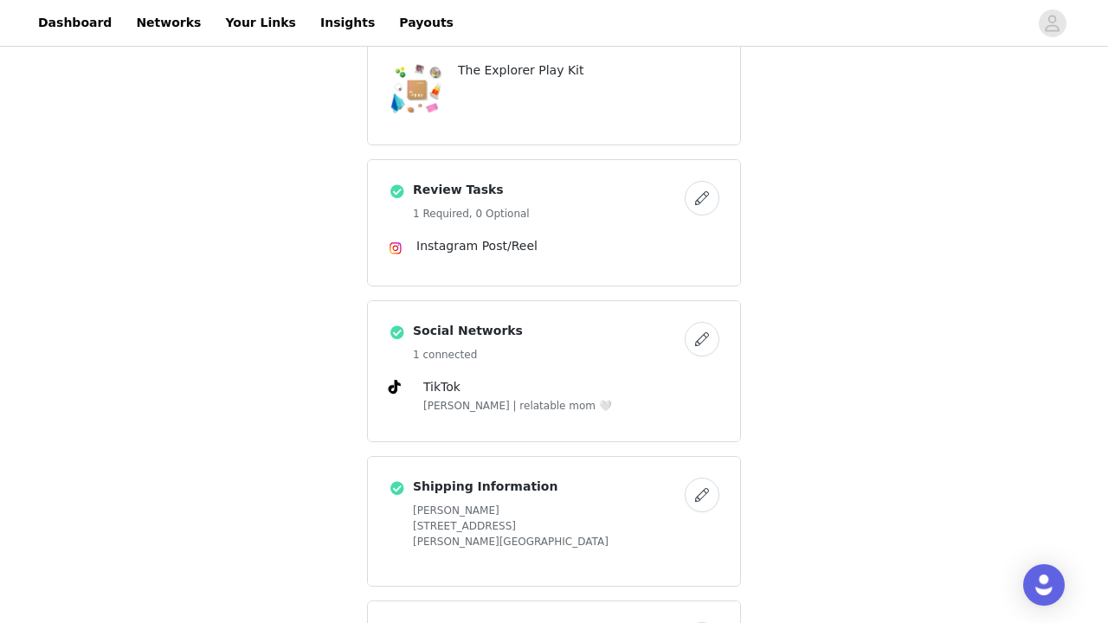
scroll to position [710, 0]
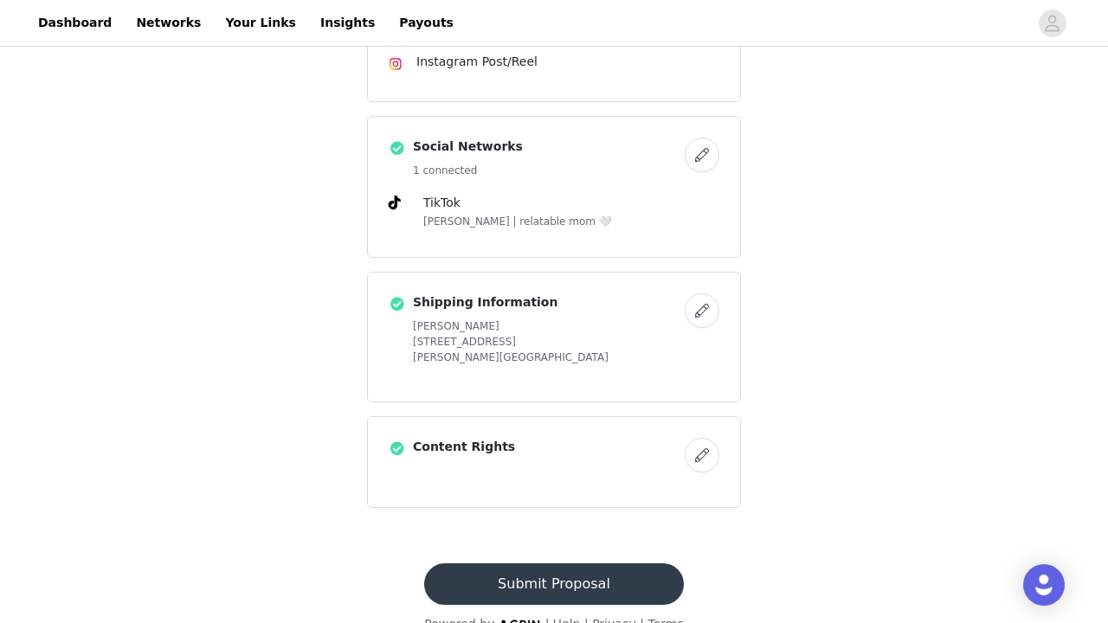
click at [628, 563] on button "Submit Proposal" at bounding box center [553, 584] width 259 height 42
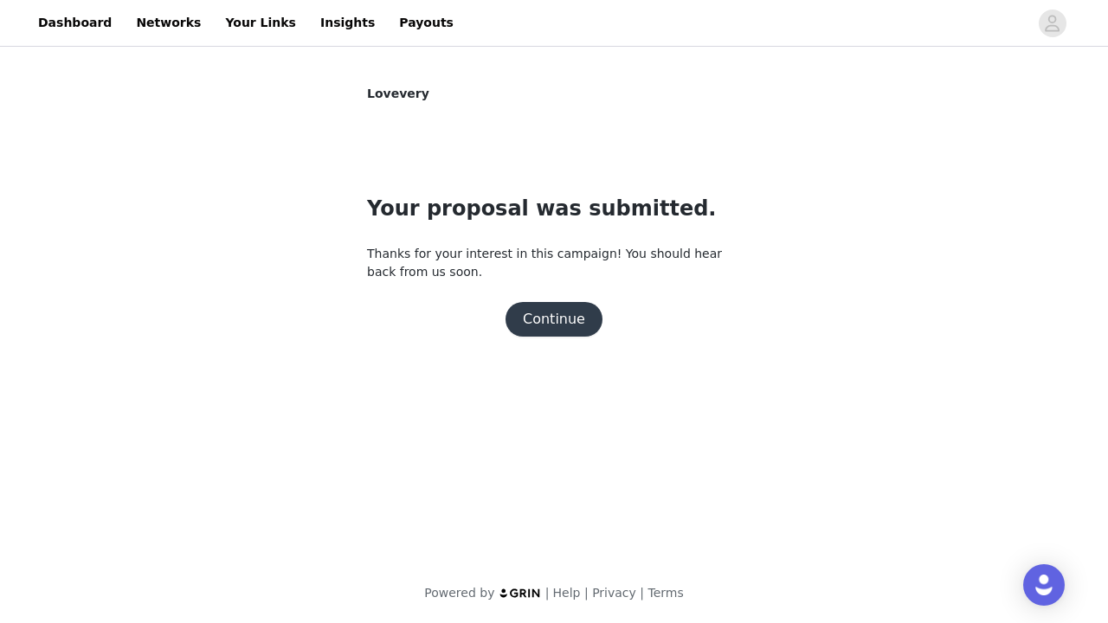
scroll to position [0, 0]
click at [559, 324] on button "Continue" at bounding box center [553, 319] width 97 height 35
